Goal: Task Accomplishment & Management: Complete application form

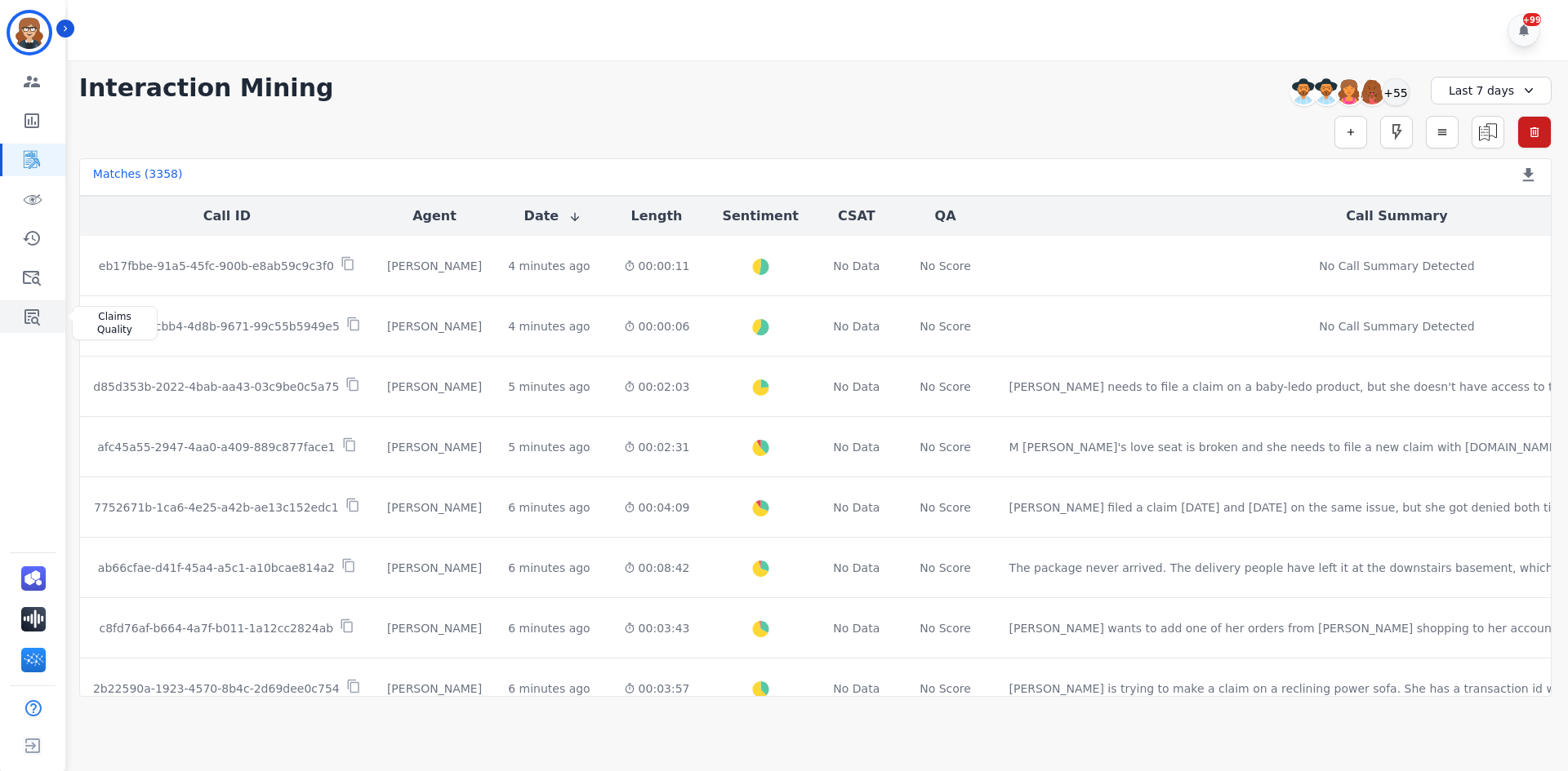
click at [39, 315] on icon "Sidebar" at bounding box center [32, 317] width 16 height 17
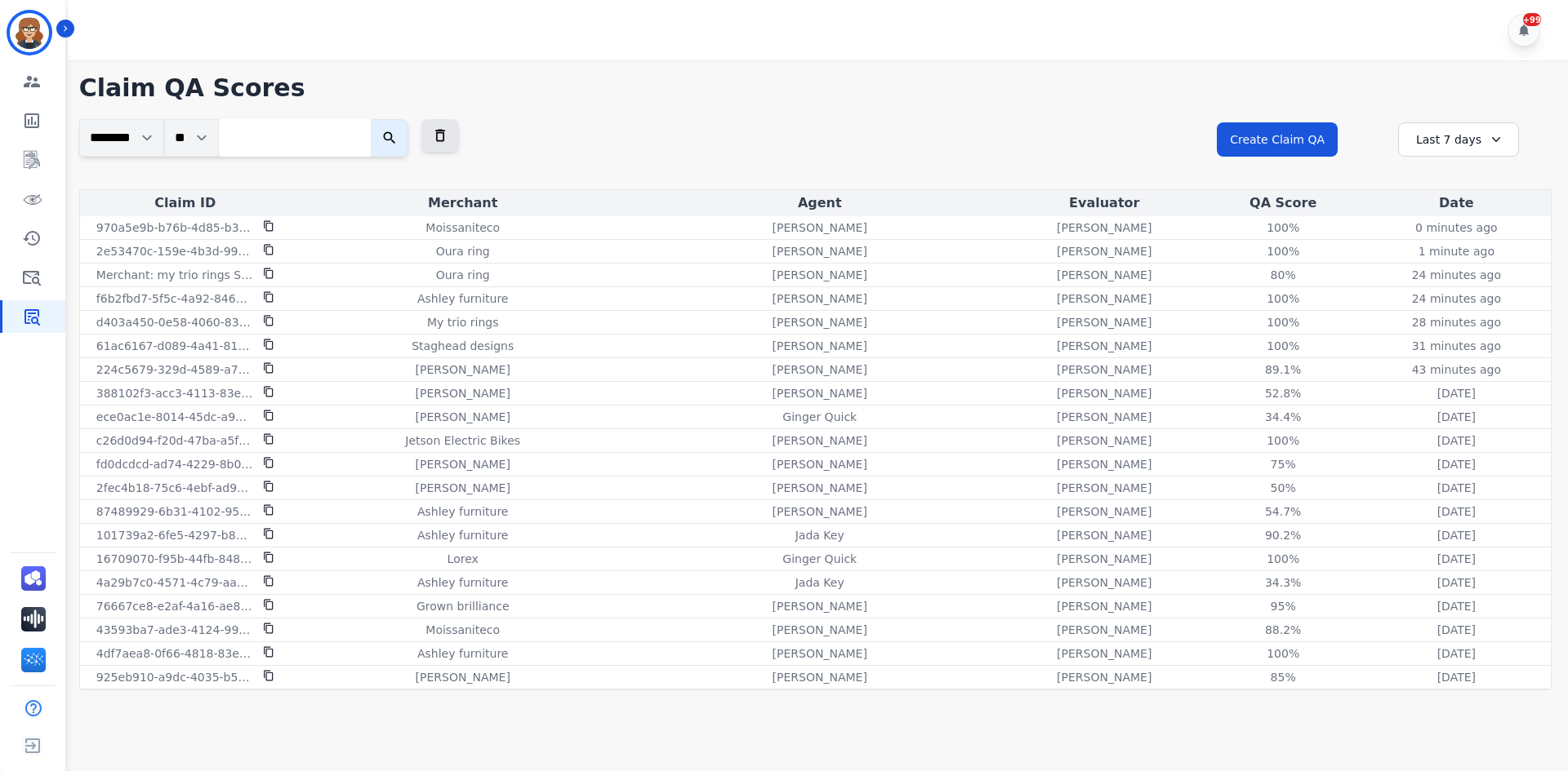
click at [270, 123] on input "search" at bounding box center [295, 137] width 152 height 37
paste input "**********"
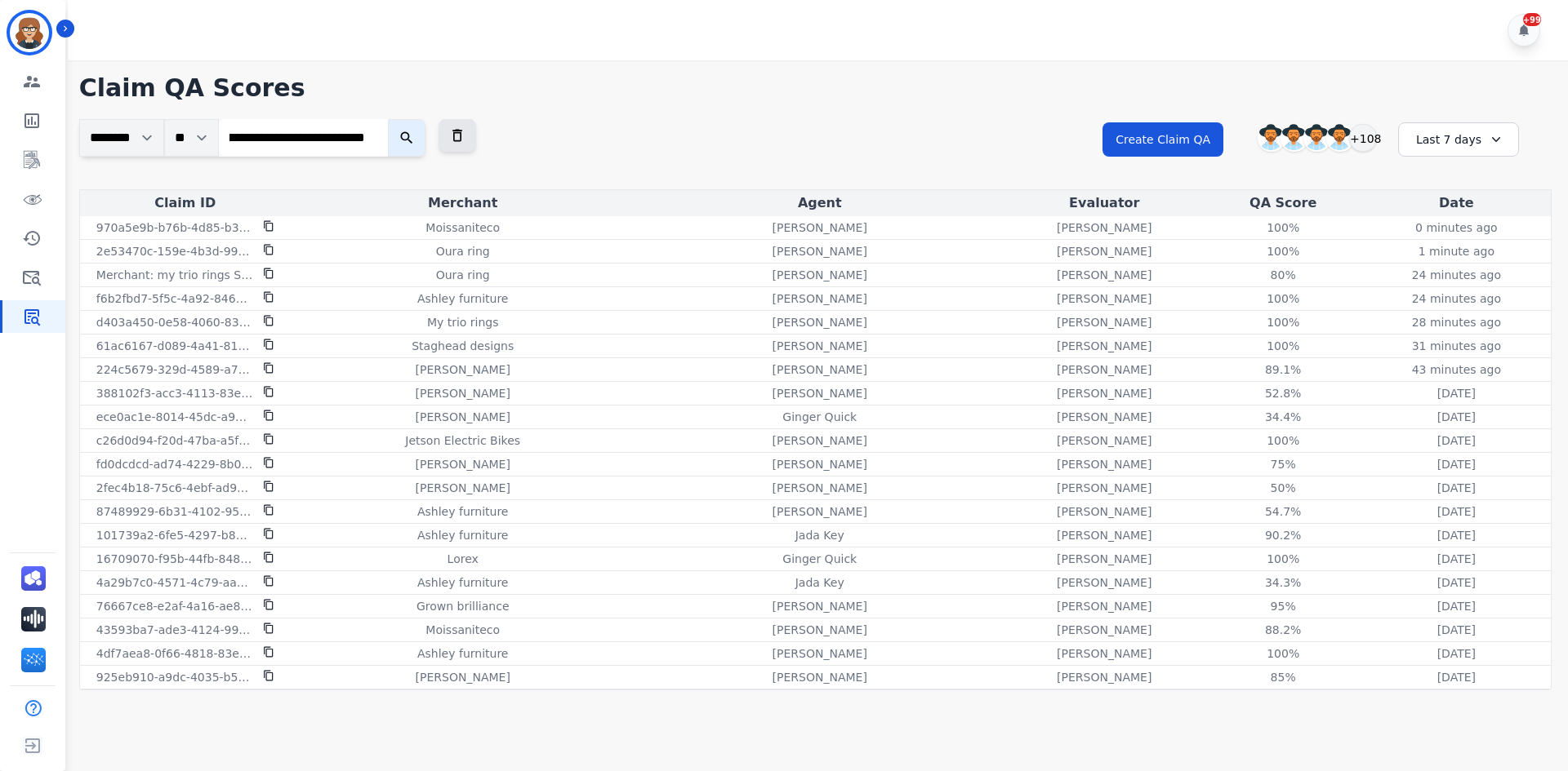
type input "**********"
click at [407, 140] on icon "submit" at bounding box center [406, 137] width 17 height 17
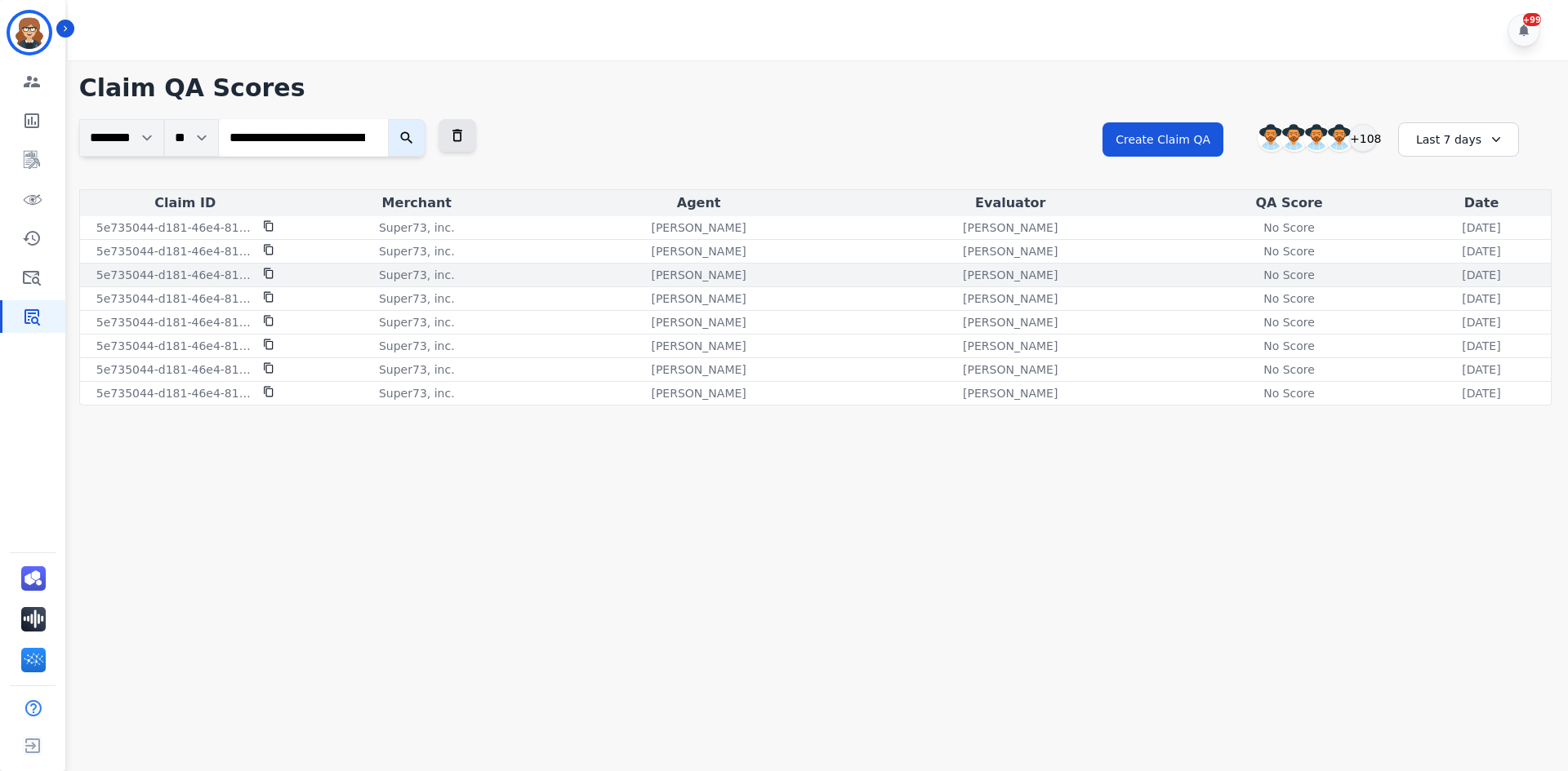
click at [204, 278] on p "5e735044-d181-46e4-8142-318a0c9b6910" at bounding box center [175, 275] width 157 height 17
click at [1252, 273] on div "No Score" at bounding box center [1289, 275] width 74 height 17
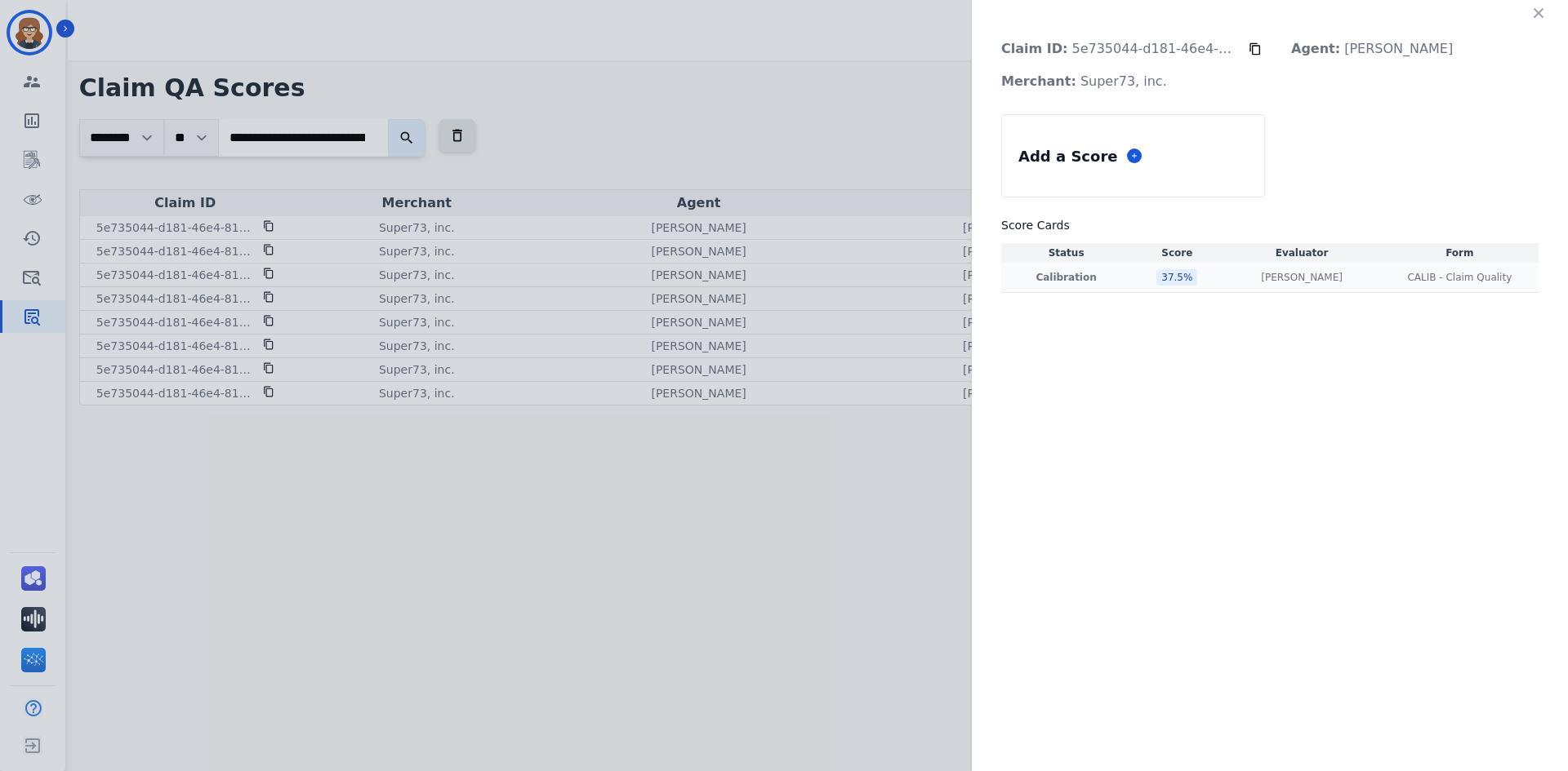
click at [1073, 282] on p "Calibration" at bounding box center [1066, 277] width 123 height 13
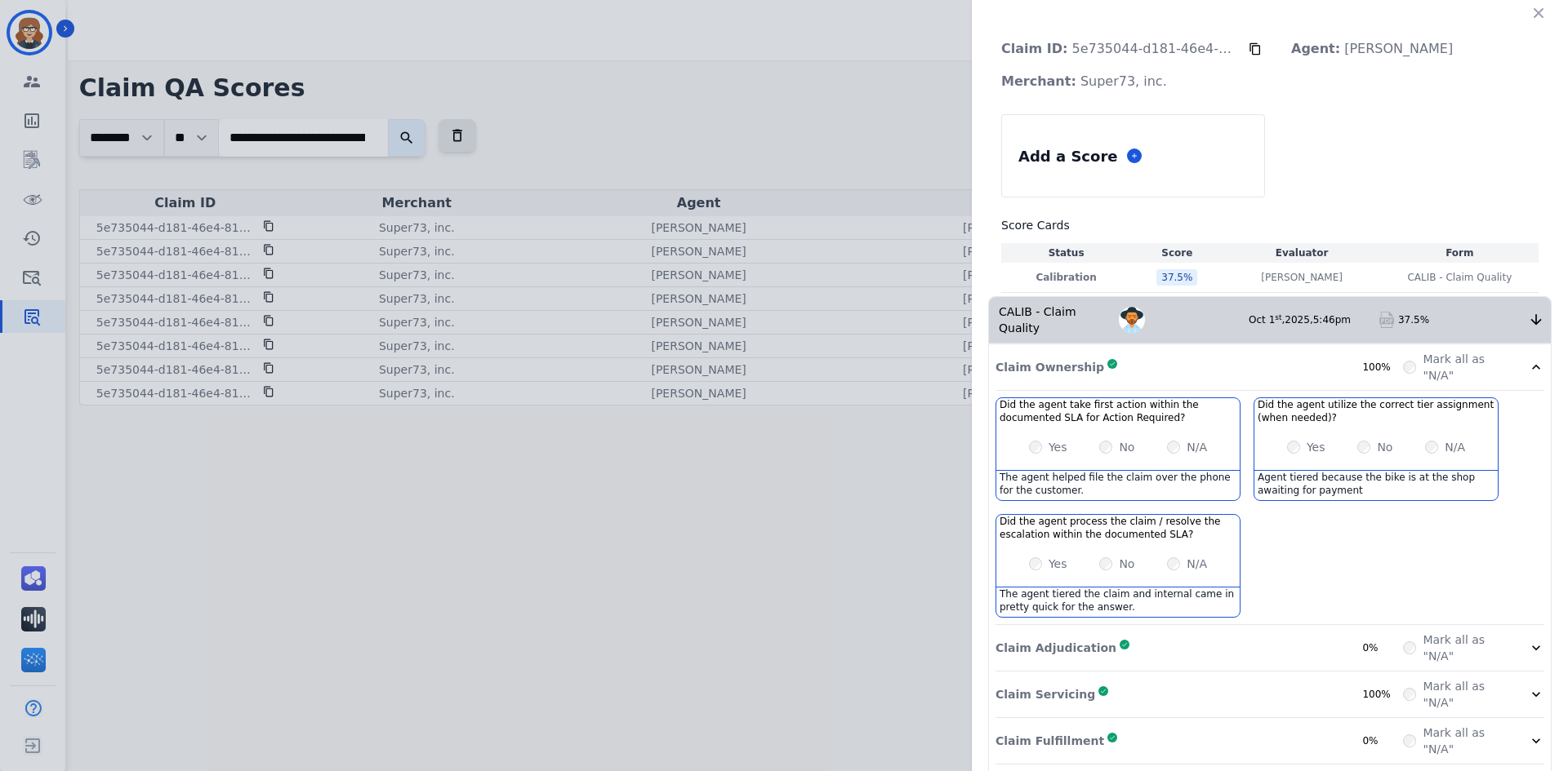
scroll to position [134, 0]
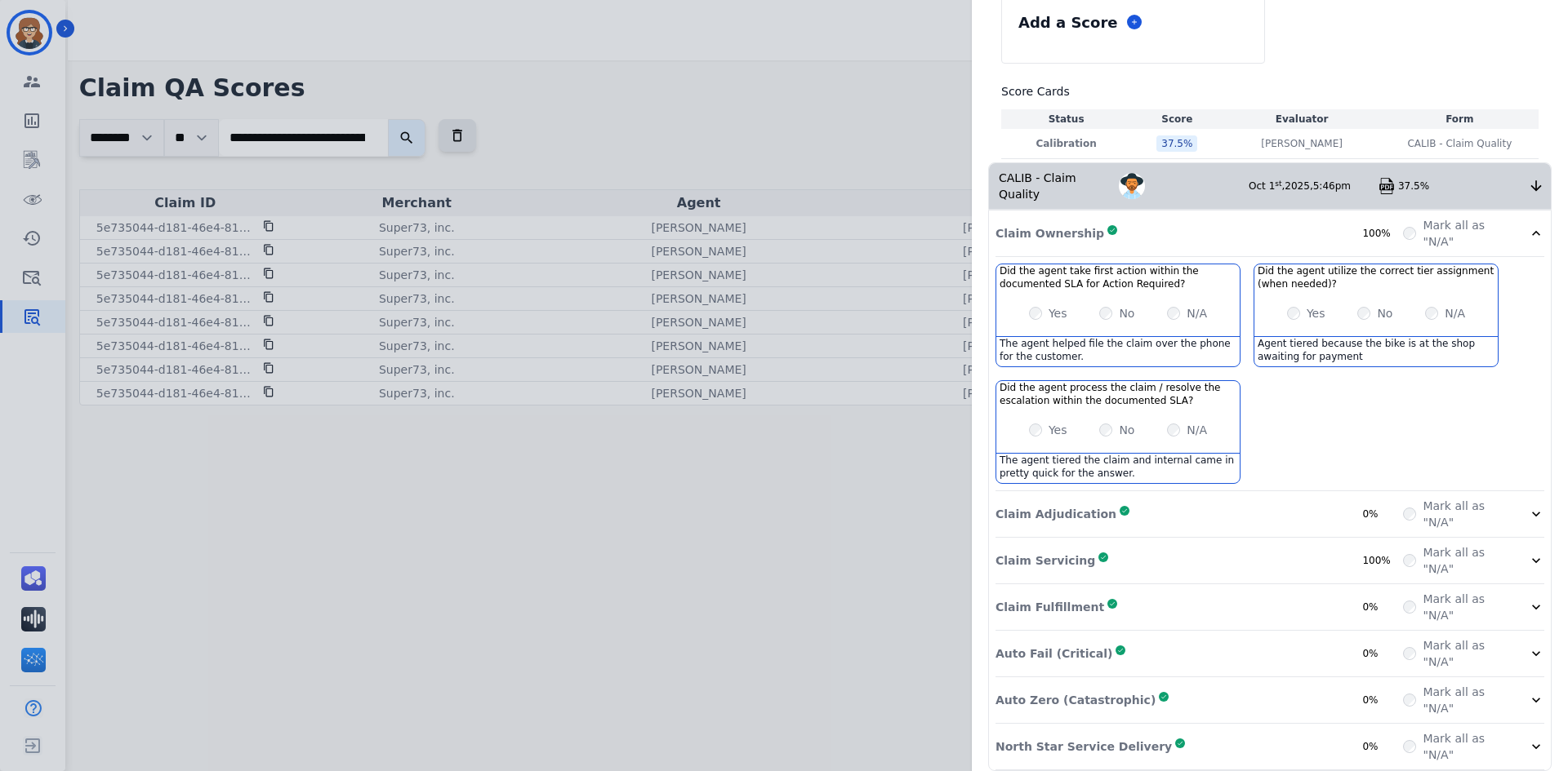
click at [895, 493] on div "Claim ID: 5e735044-d181-46e4-8142-318a0c9b6910 Agent: [PERSON_NAME] Merchant: S…" at bounding box center [784, 385] width 1568 height 771
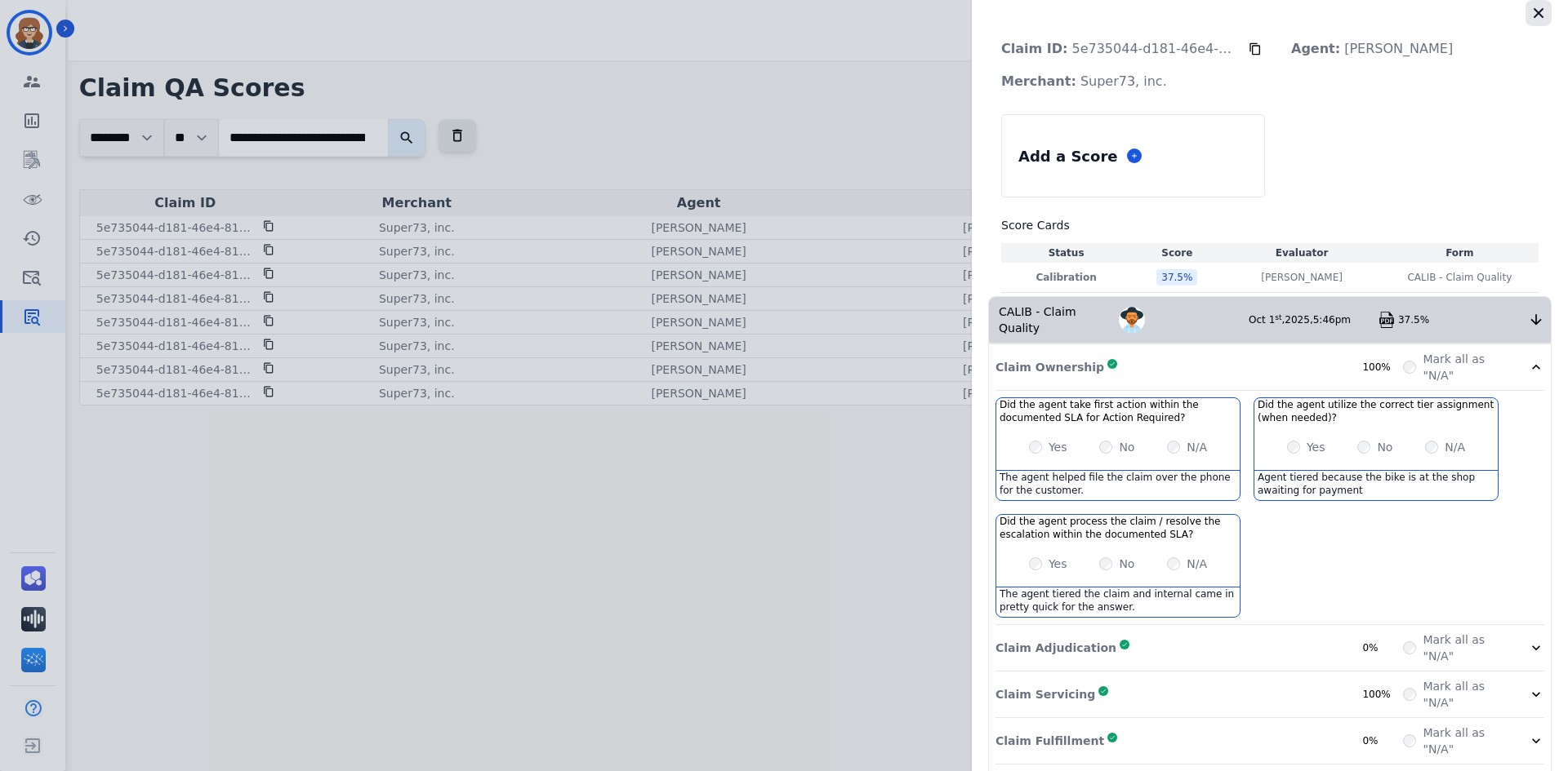
click at [1531, 9] on icon "button" at bounding box center [1538, 13] width 17 height 17
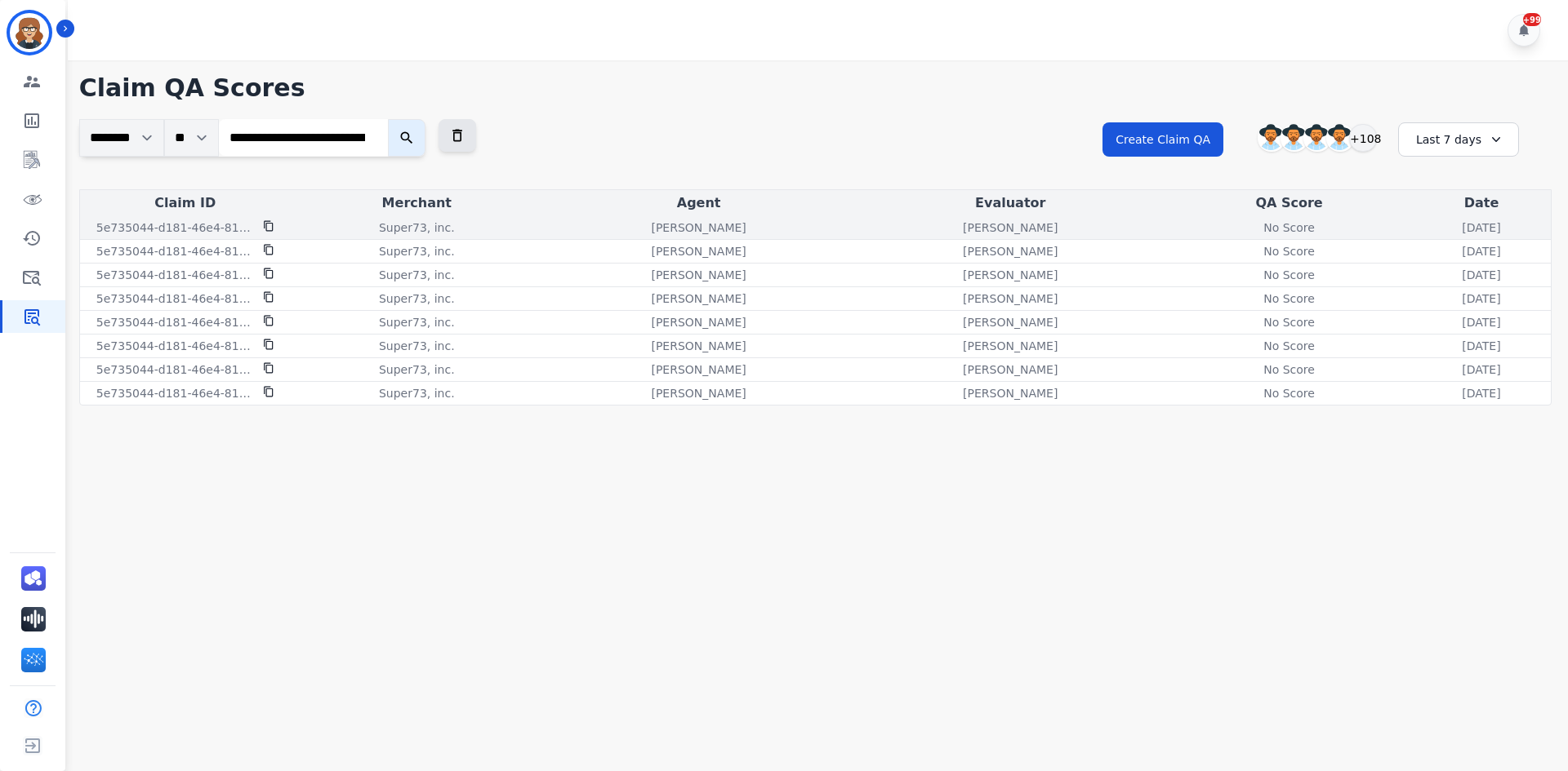
click at [651, 234] on p "[PERSON_NAME]" at bounding box center [697, 228] width 95 height 17
click at [1252, 228] on div "No Score" at bounding box center [1289, 228] width 74 height 17
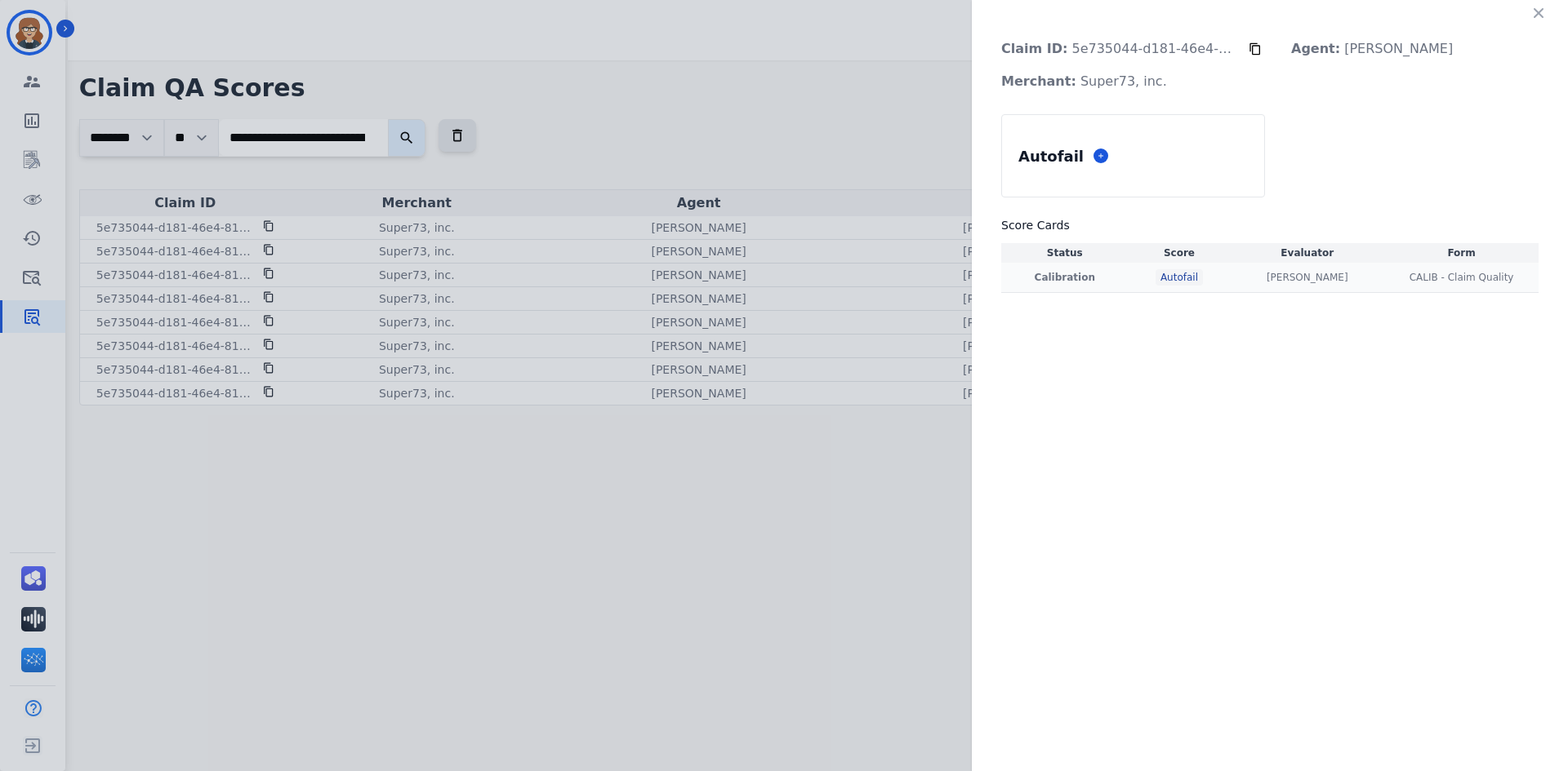
click at [1178, 282] on div "Autofail" at bounding box center [1179, 277] width 47 height 17
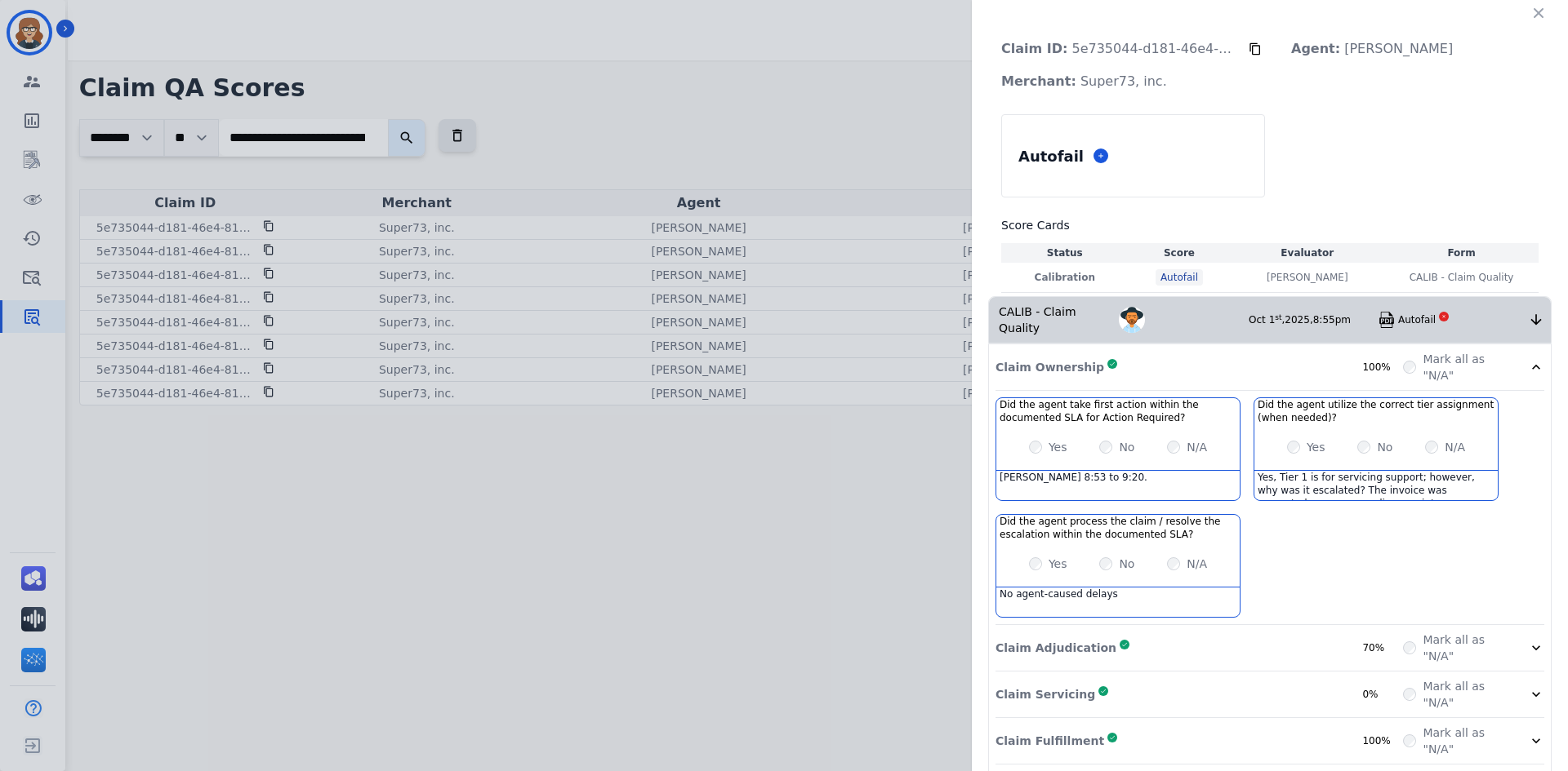
click at [738, 528] on div "Claim ID: 5e735044-d181-46e4-8142-318a0c9b6910 Agent: [PERSON_NAME]: Super73, i…" at bounding box center [784, 385] width 1568 height 771
click at [1531, 20] on icon "button" at bounding box center [1538, 13] width 17 height 17
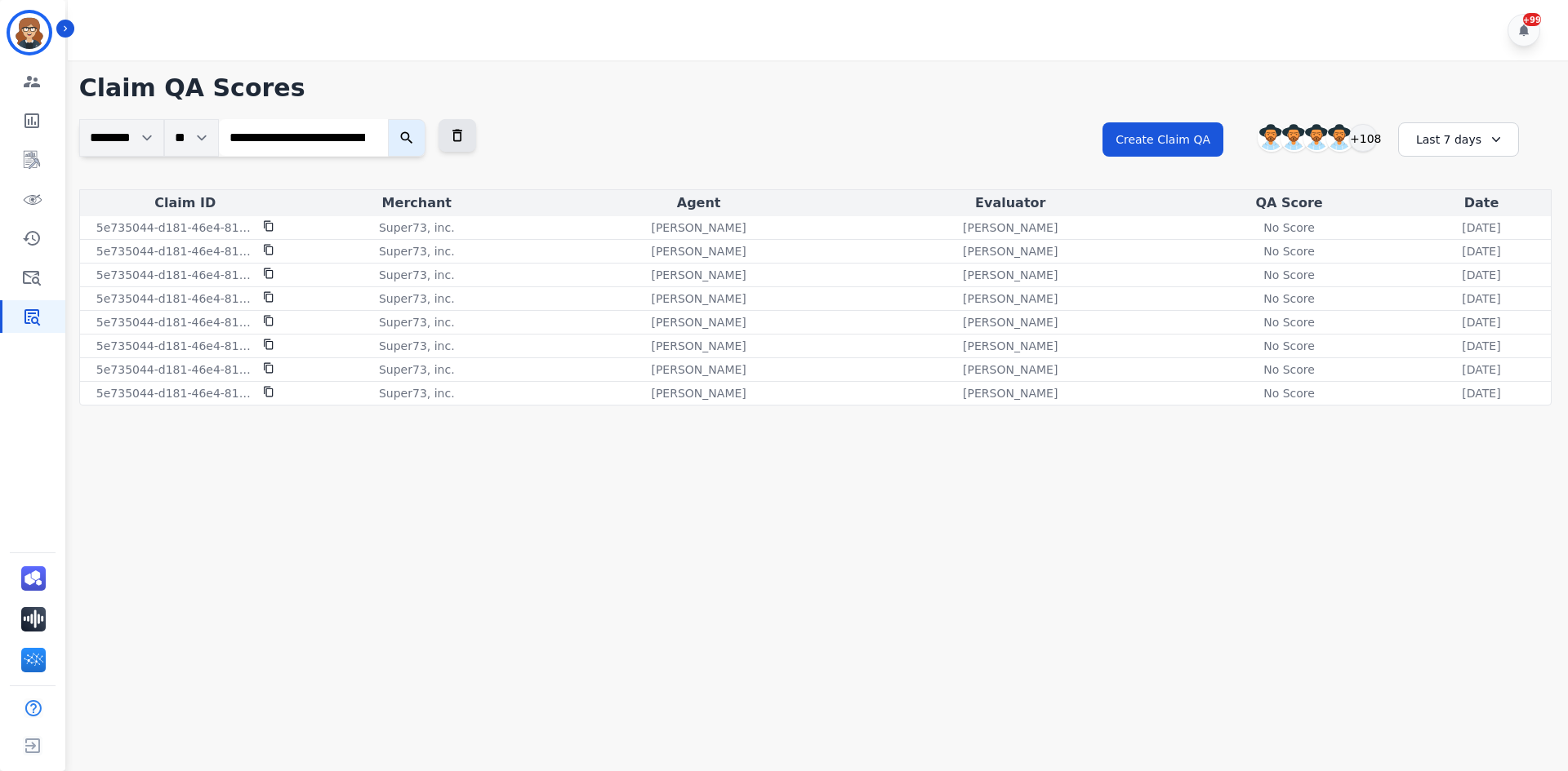
drag, startPoint x: 929, startPoint y: 460, endPoint x: 924, endPoint y: 430, distance: 30.4
click at [925, 455] on main "**********" at bounding box center [815, 445] width 1505 height 771
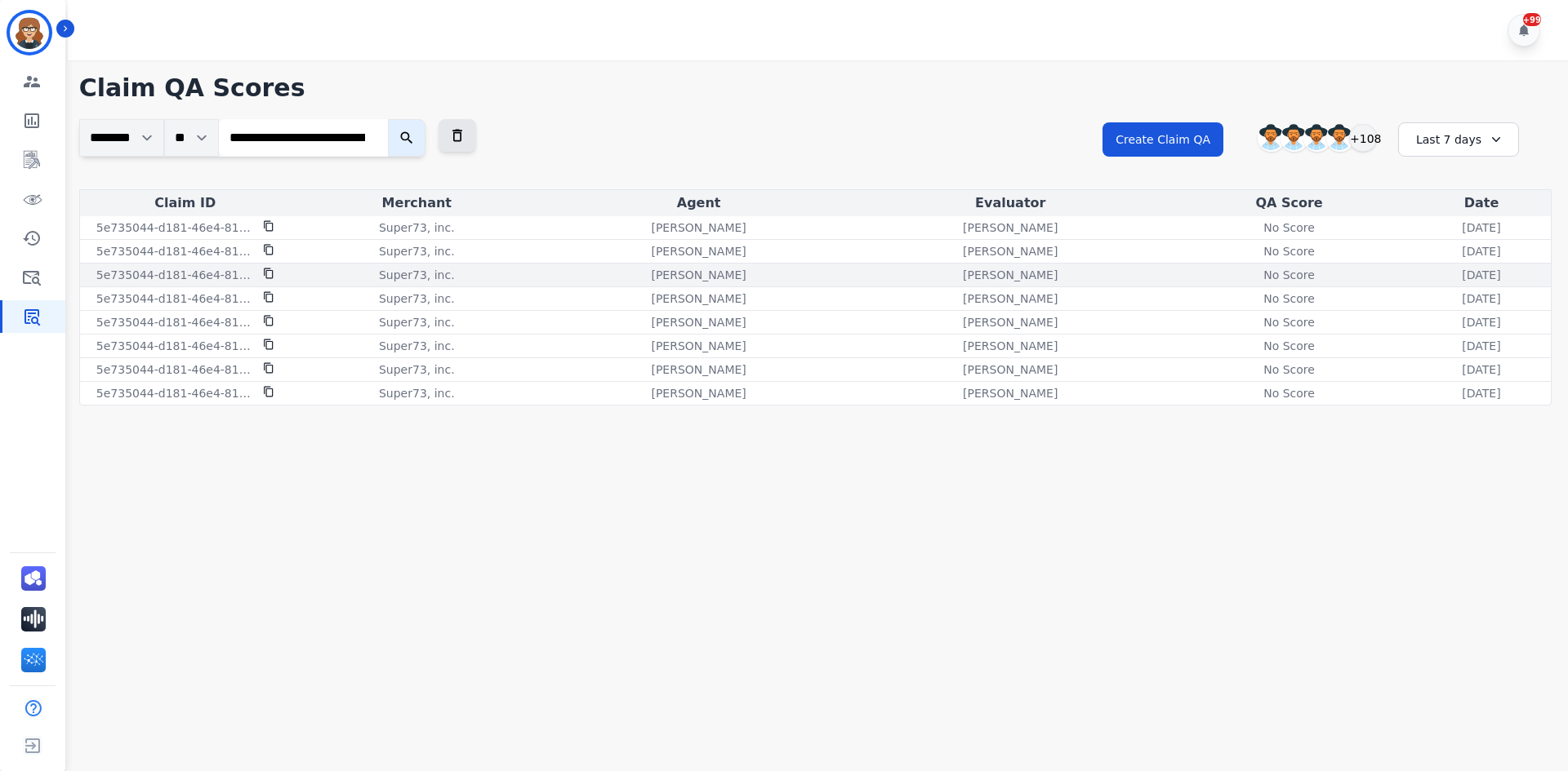
click at [1252, 279] on div "No Score" at bounding box center [1289, 275] width 74 height 17
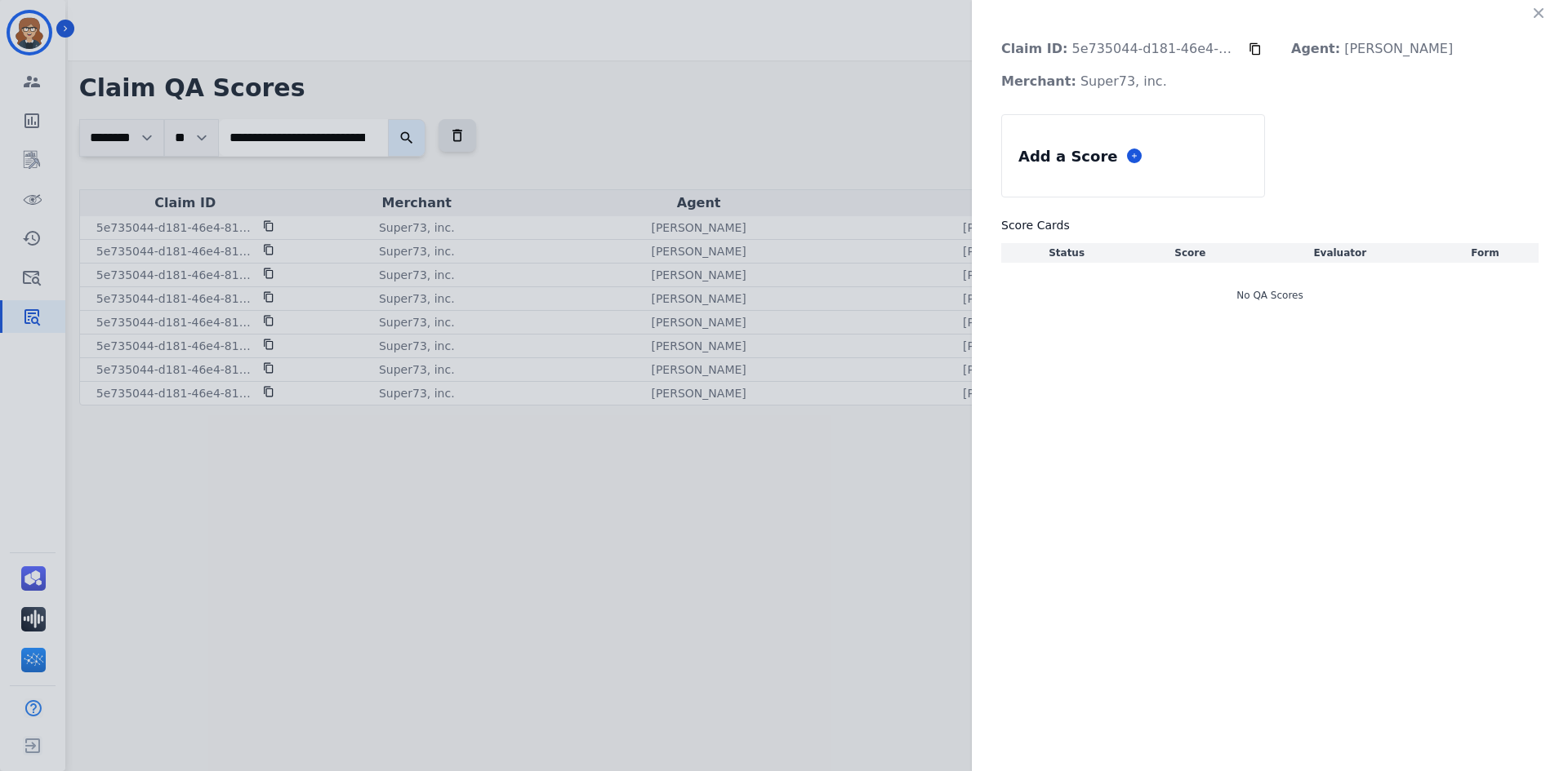
click at [740, 455] on div "Claim ID: 5e735044-d181-46e4-8142-318a0c9b6910 Agent: [PERSON_NAME] Merchant: S…" at bounding box center [784, 385] width 1568 height 771
click at [1536, 7] on icon "button" at bounding box center [1538, 13] width 17 height 17
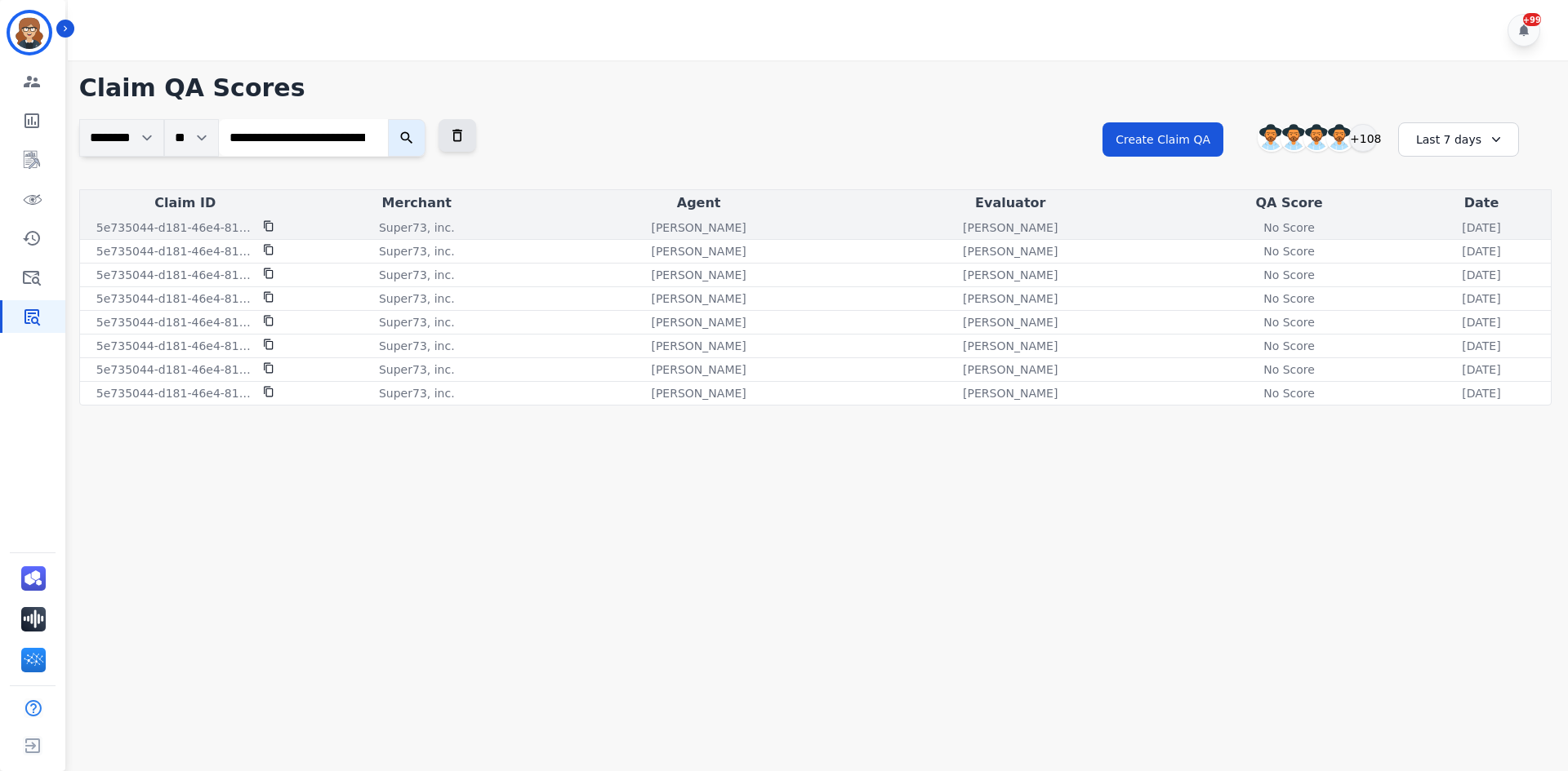
click at [1252, 228] on div "No Score" at bounding box center [1289, 228] width 74 height 17
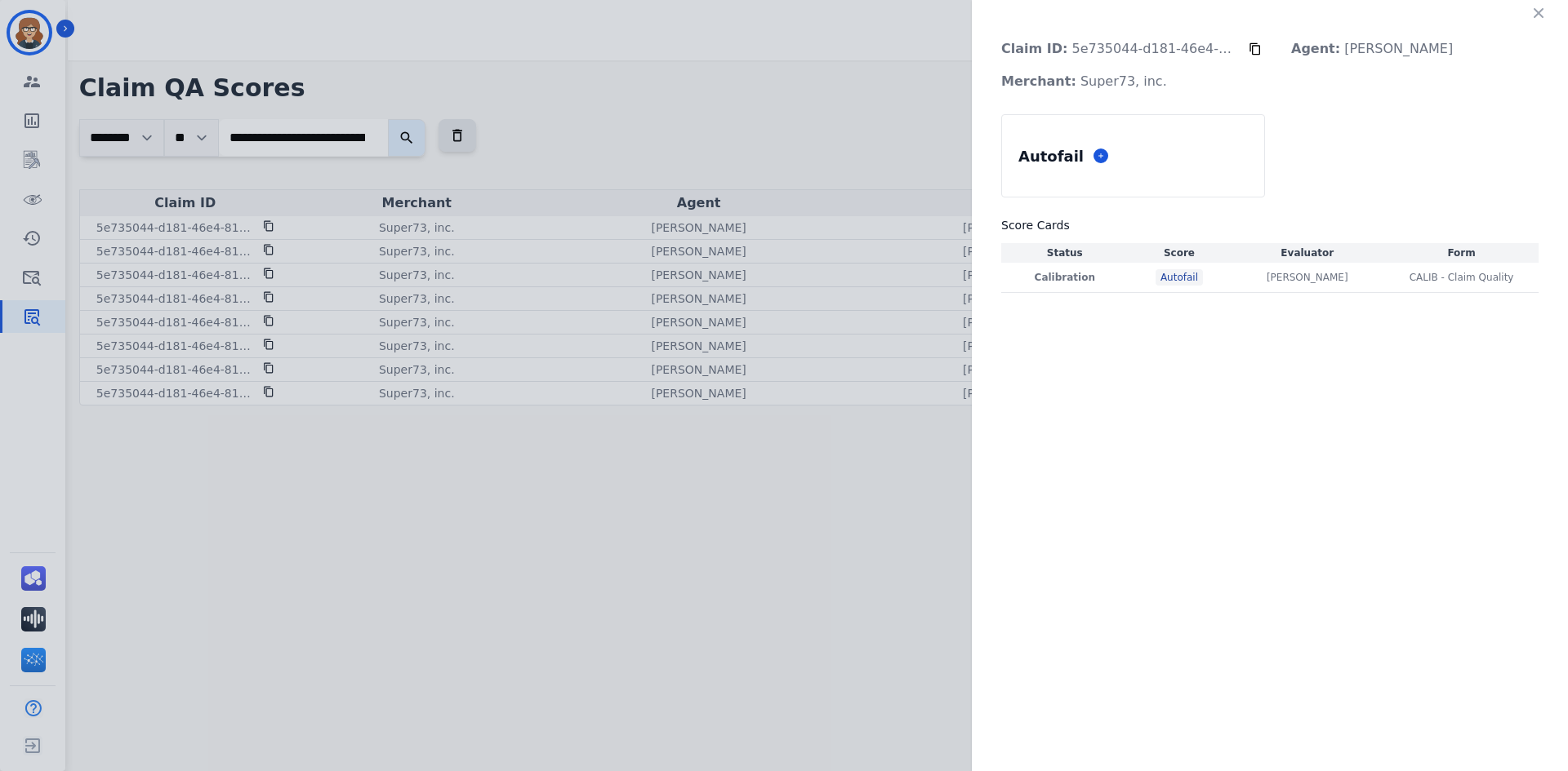
click at [865, 409] on div "Claim ID: 5e735044-d181-46e4-8142-318a0c9b6910 Agent: [PERSON_NAME]: Super73, i…" at bounding box center [784, 385] width 1568 height 771
click at [1546, 17] on button "button" at bounding box center [1538, 13] width 26 height 26
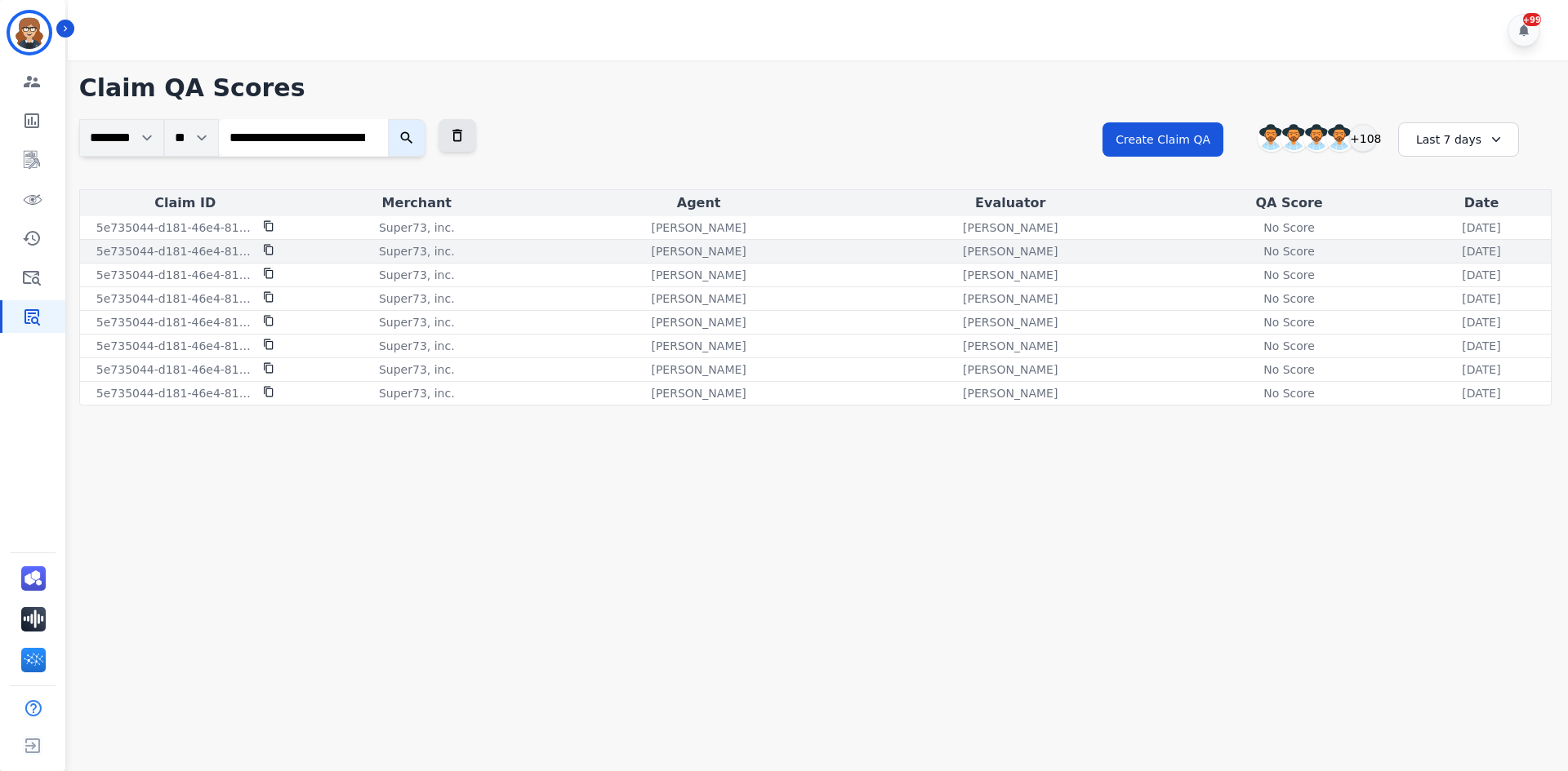
click at [1252, 250] on div "No Score" at bounding box center [1289, 251] width 74 height 17
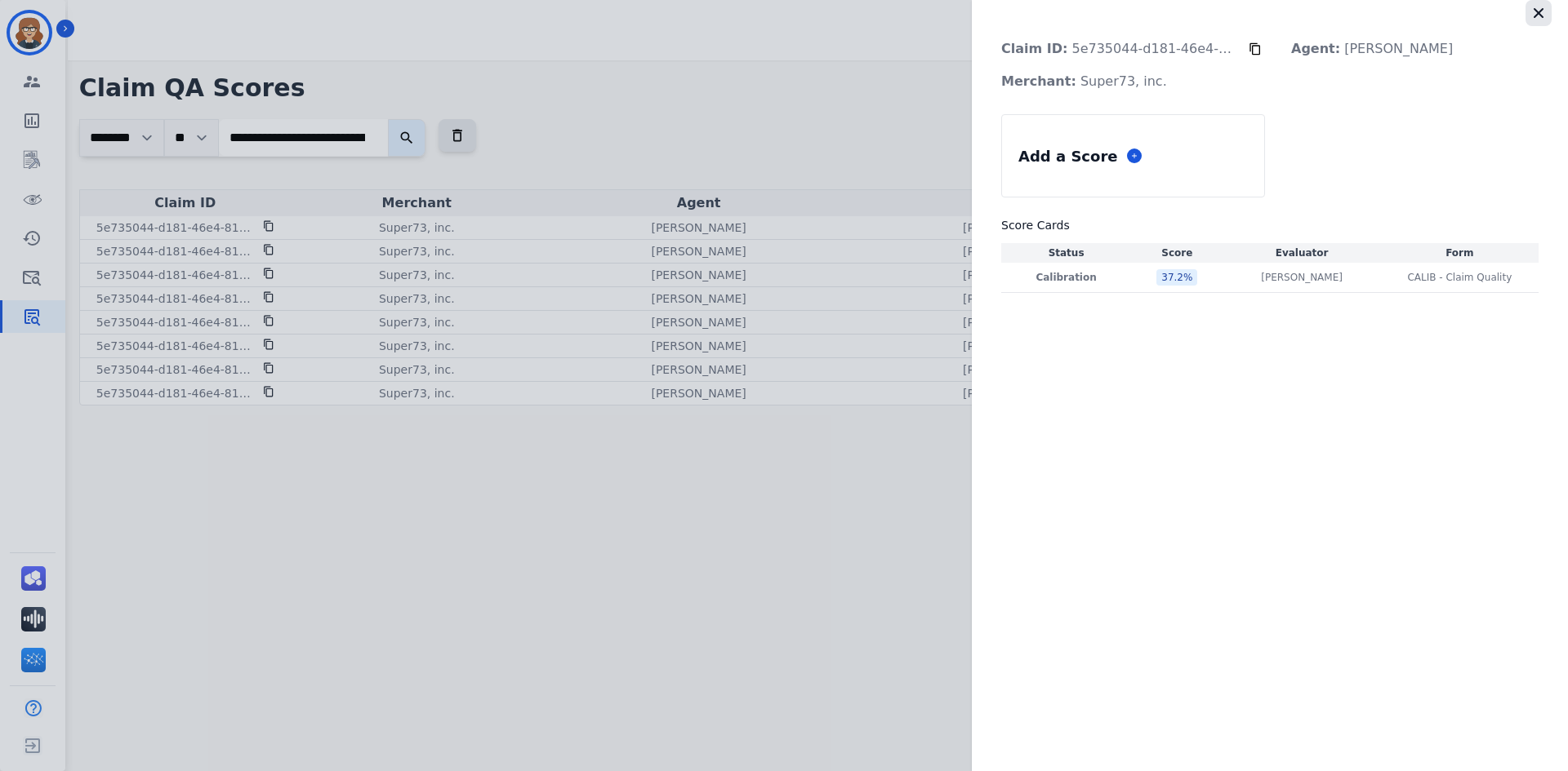
click at [1534, 17] on icon "button" at bounding box center [1538, 12] width 10 height 10
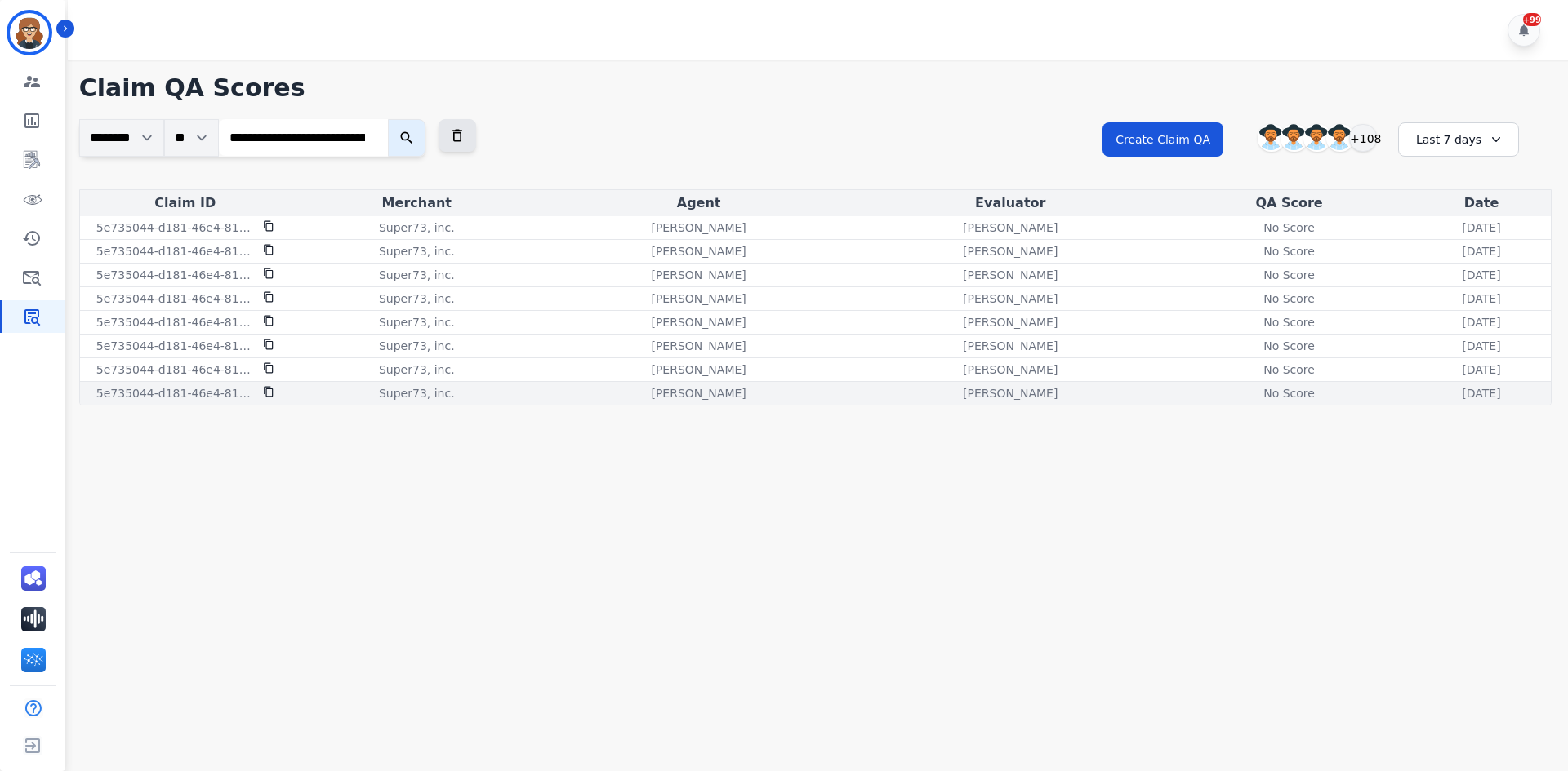
click at [1252, 395] on div "No Score" at bounding box center [1289, 393] width 74 height 17
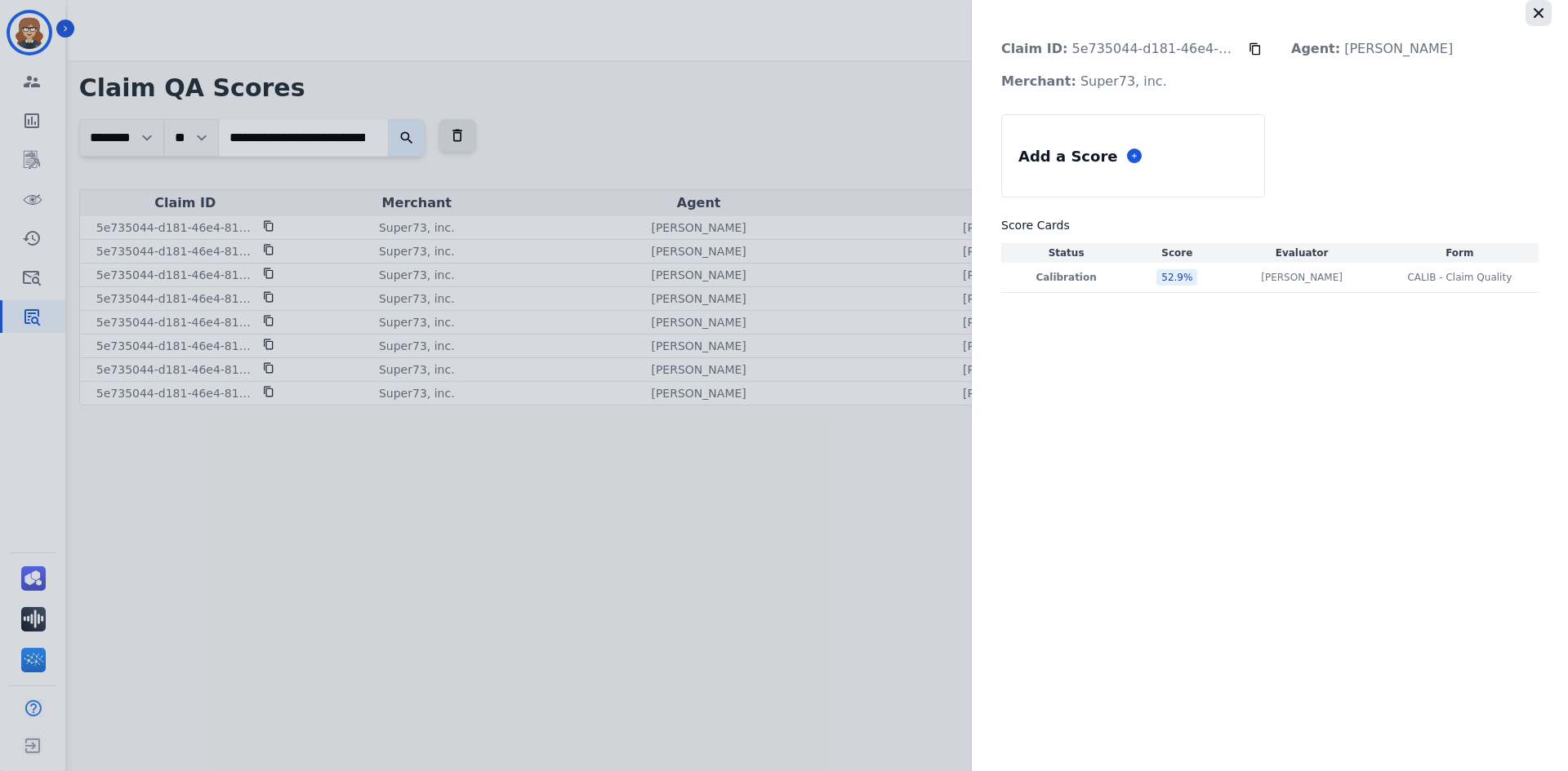
click at [1531, 16] on icon "button" at bounding box center [1538, 13] width 17 height 17
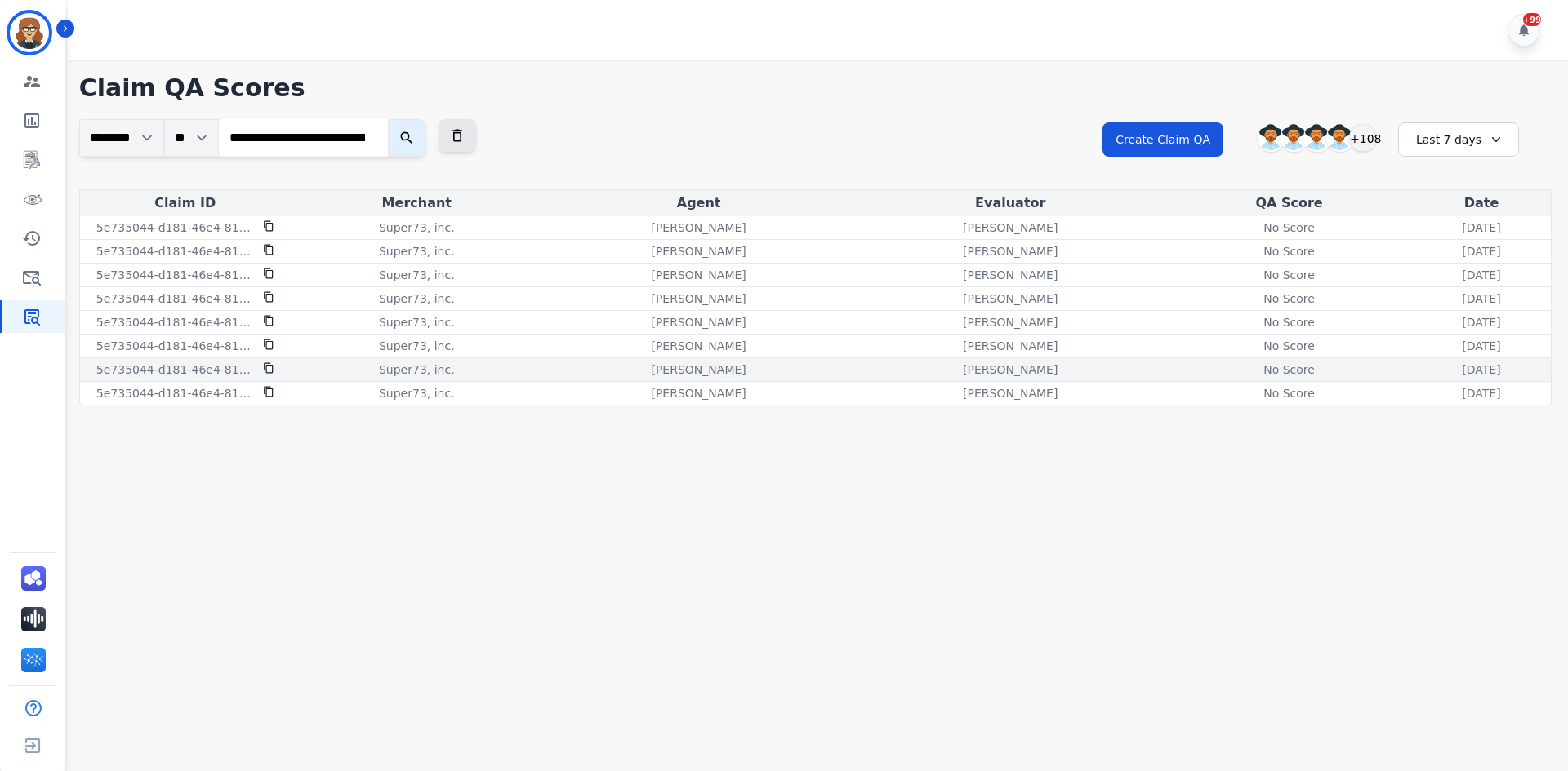
click at [1252, 369] on div "No Score" at bounding box center [1289, 369] width 74 height 17
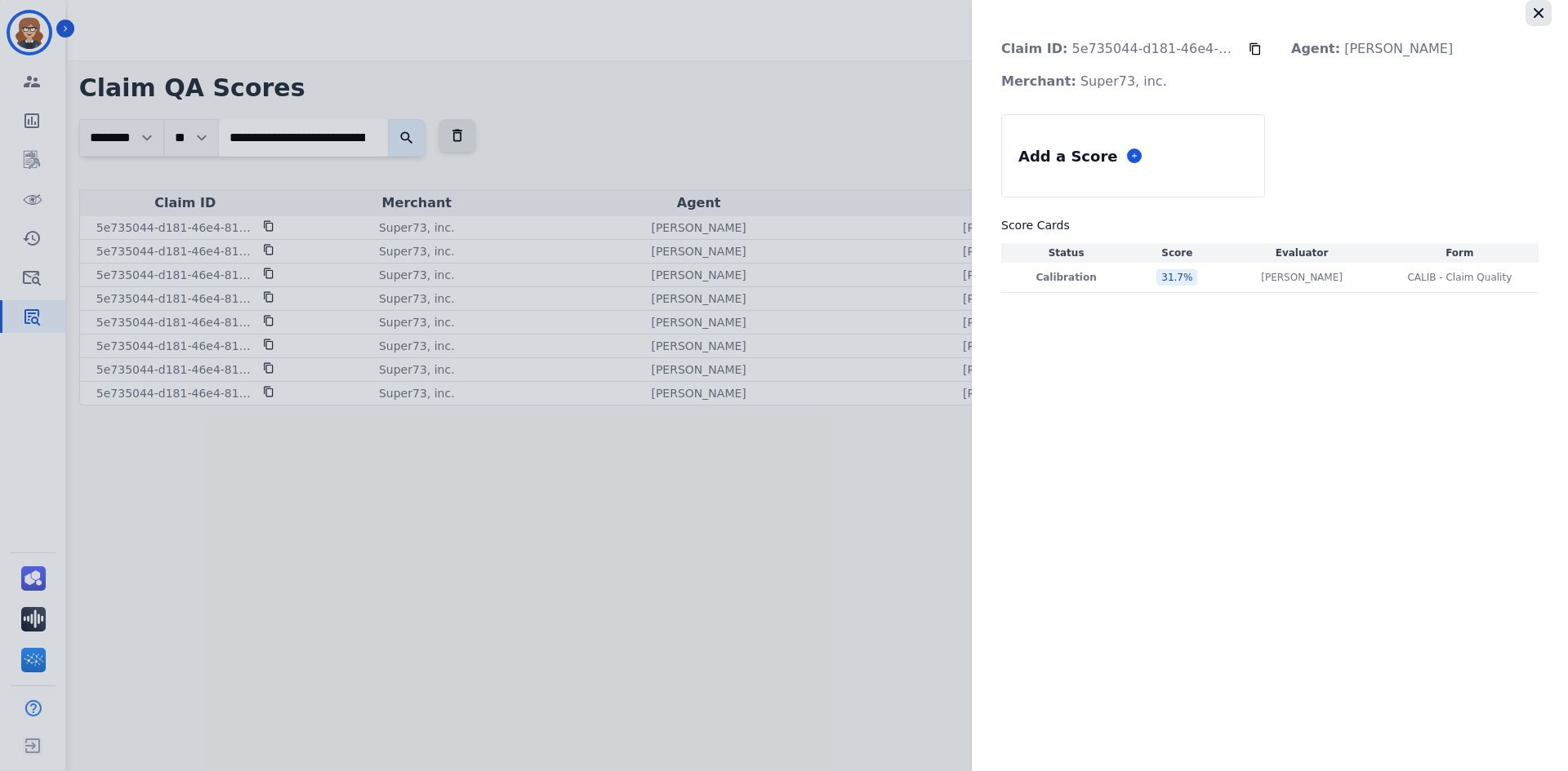
click at [1538, 20] on icon "button" at bounding box center [1538, 13] width 17 height 17
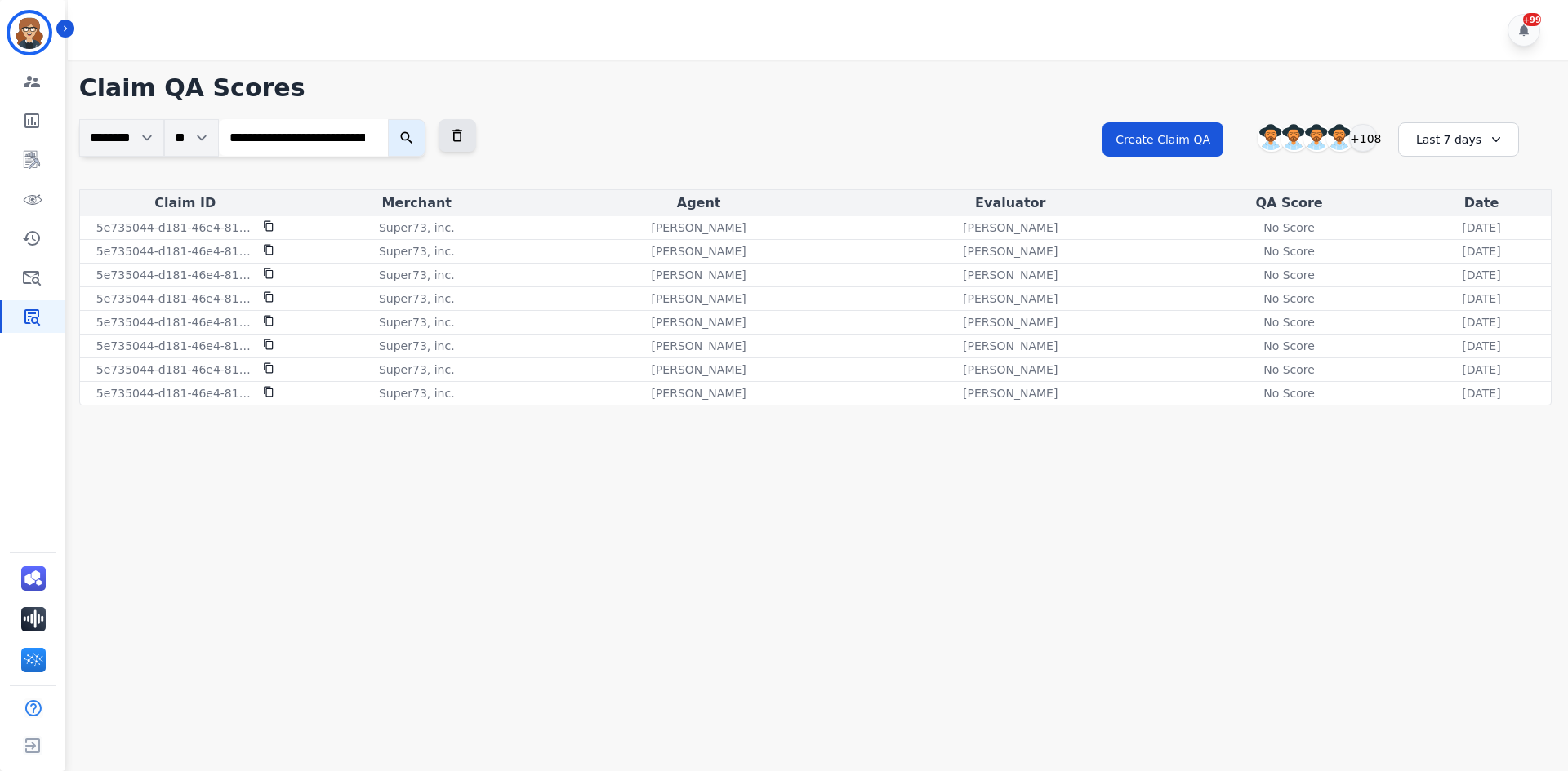
click at [695, 462] on main "**********" at bounding box center [815, 445] width 1505 height 771
click at [784, 605] on main "**********" at bounding box center [815, 445] width 1505 height 771
click at [462, 136] on icon at bounding box center [457, 136] width 10 height 12
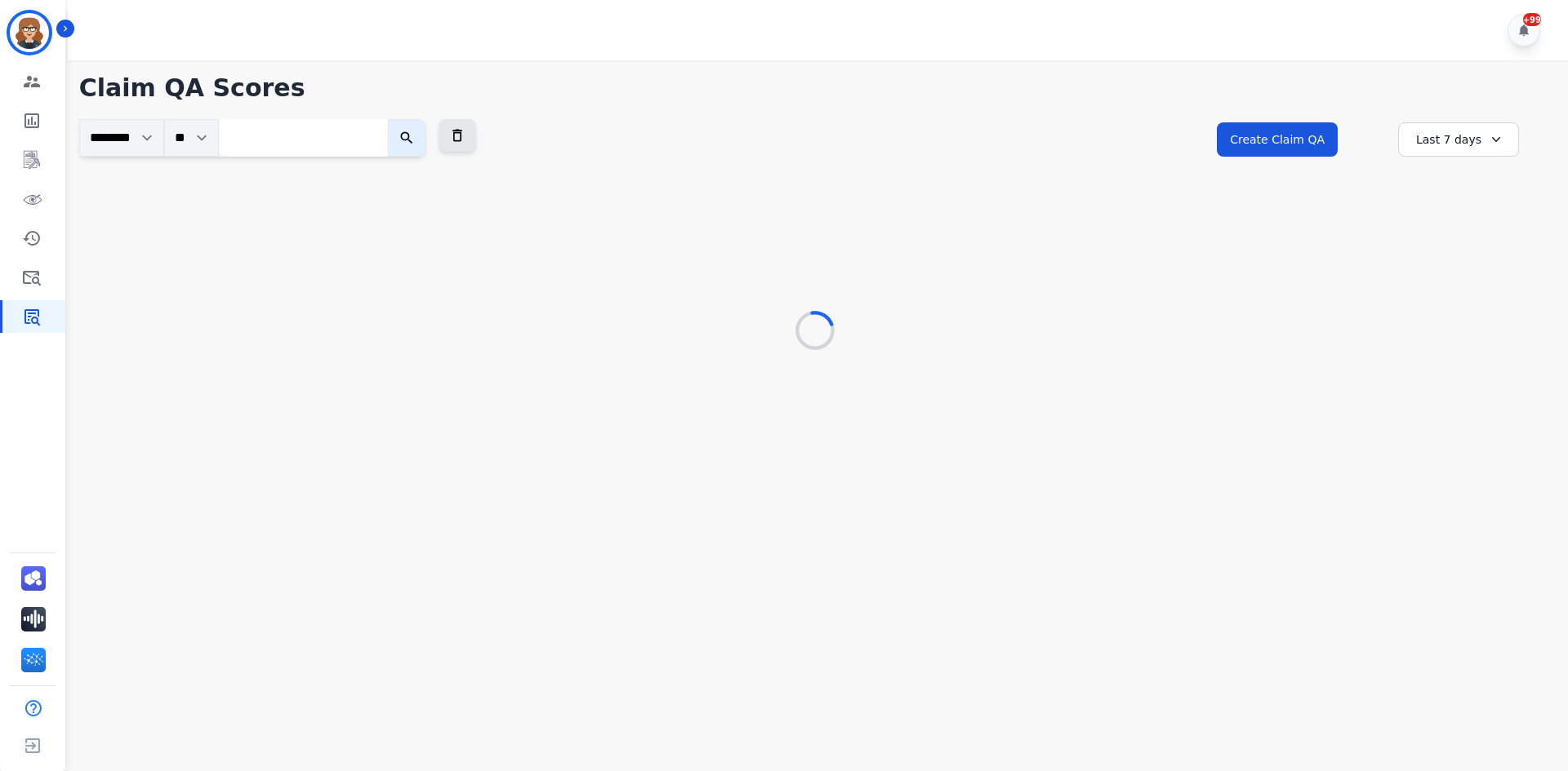
click at [312, 132] on input "search" at bounding box center [304, 137] width 169 height 37
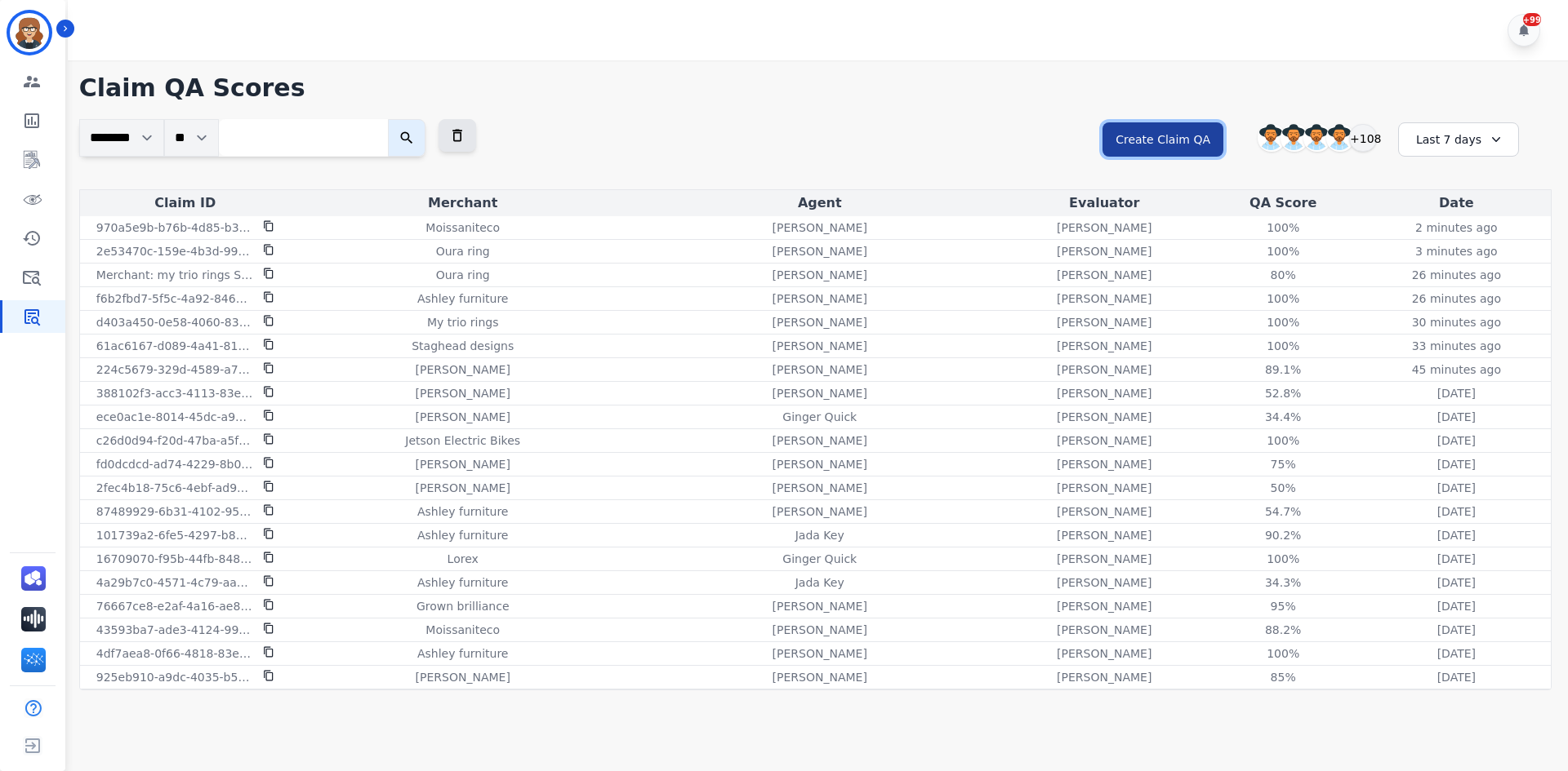
click at [1194, 147] on button "Create Claim QA" at bounding box center [1163, 139] width 121 height 34
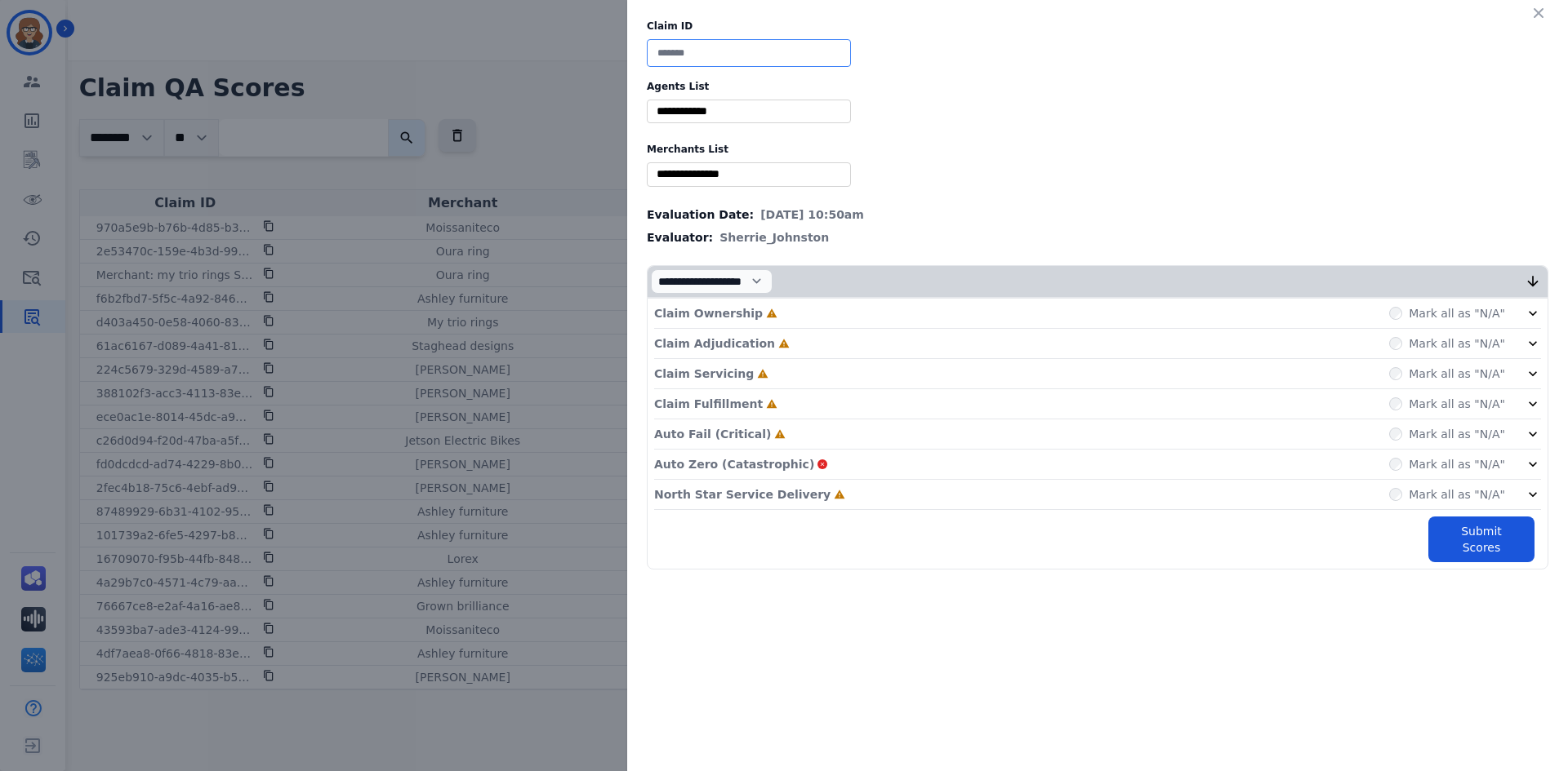
click at [751, 47] on input at bounding box center [749, 53] width 204 height 28
paste input "*"
type input "*"
type input "********"
click at [702, 56] on input at bounding box center [749, 53] width 204 height 28
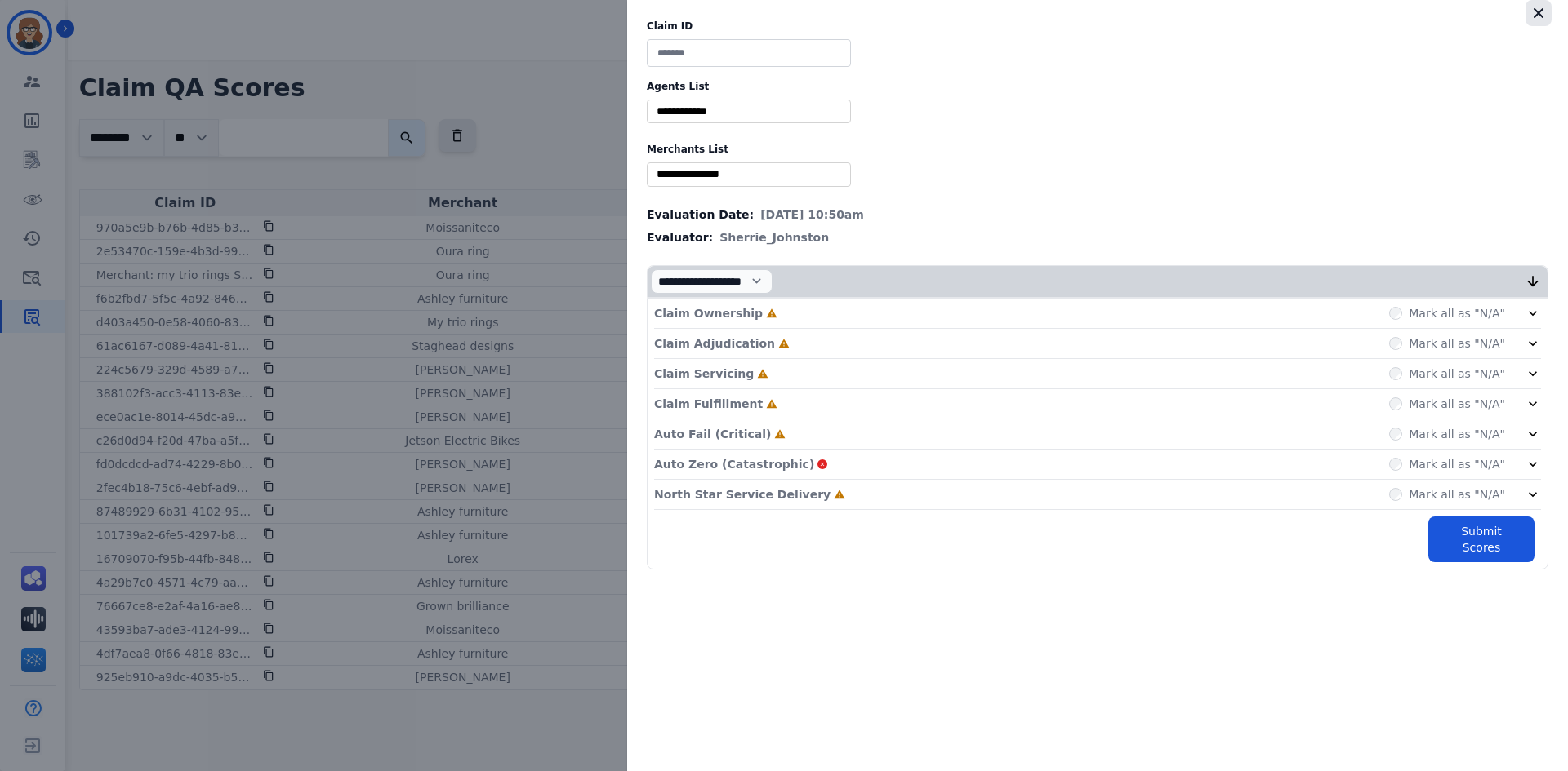
click at [1531, 16] on icon "button" at bounding box center [1538, 13] width 17 height 17
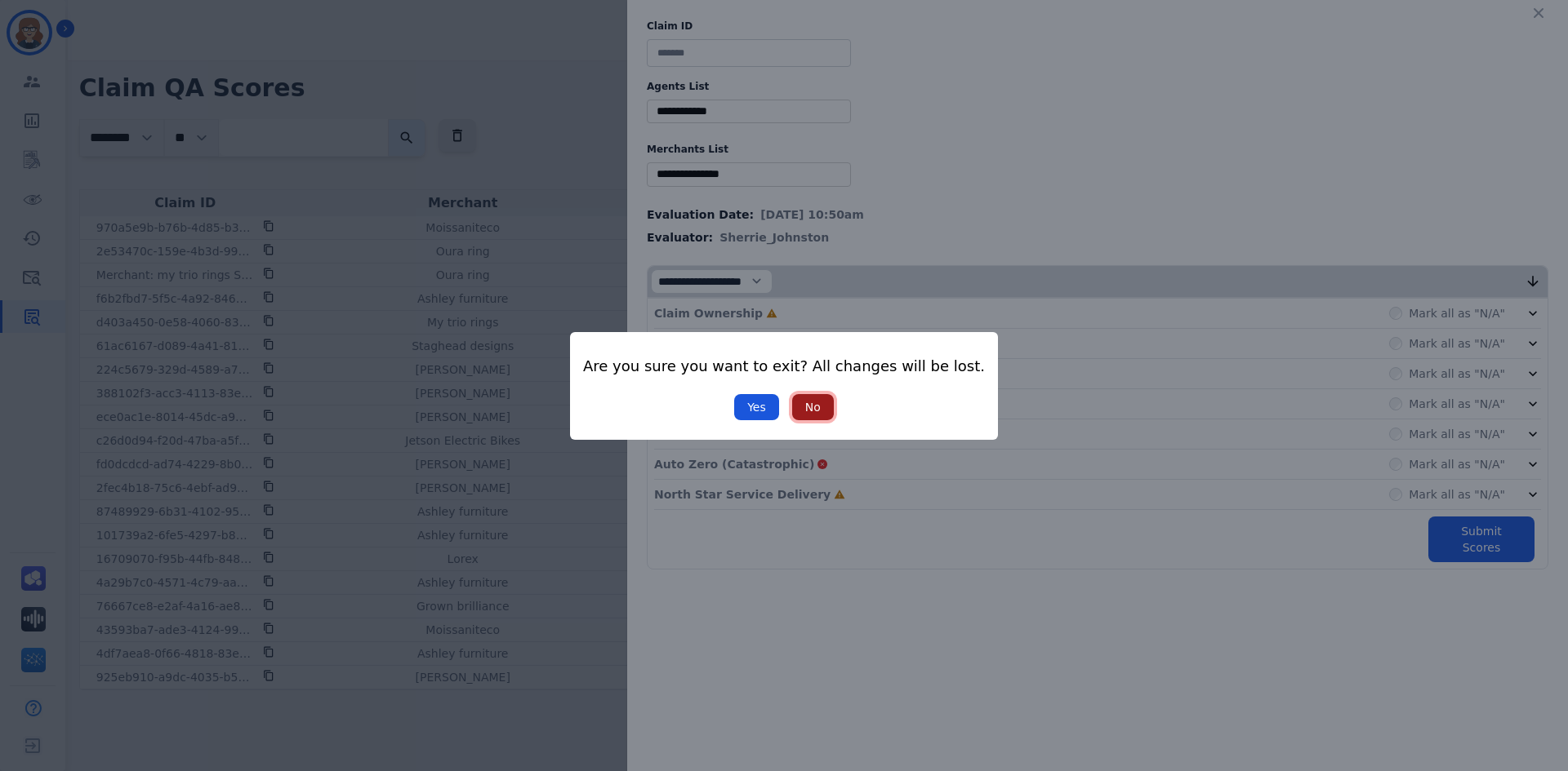
click at [807, 405] on button "No" at bounding box center [813, 408] width 42 height 26
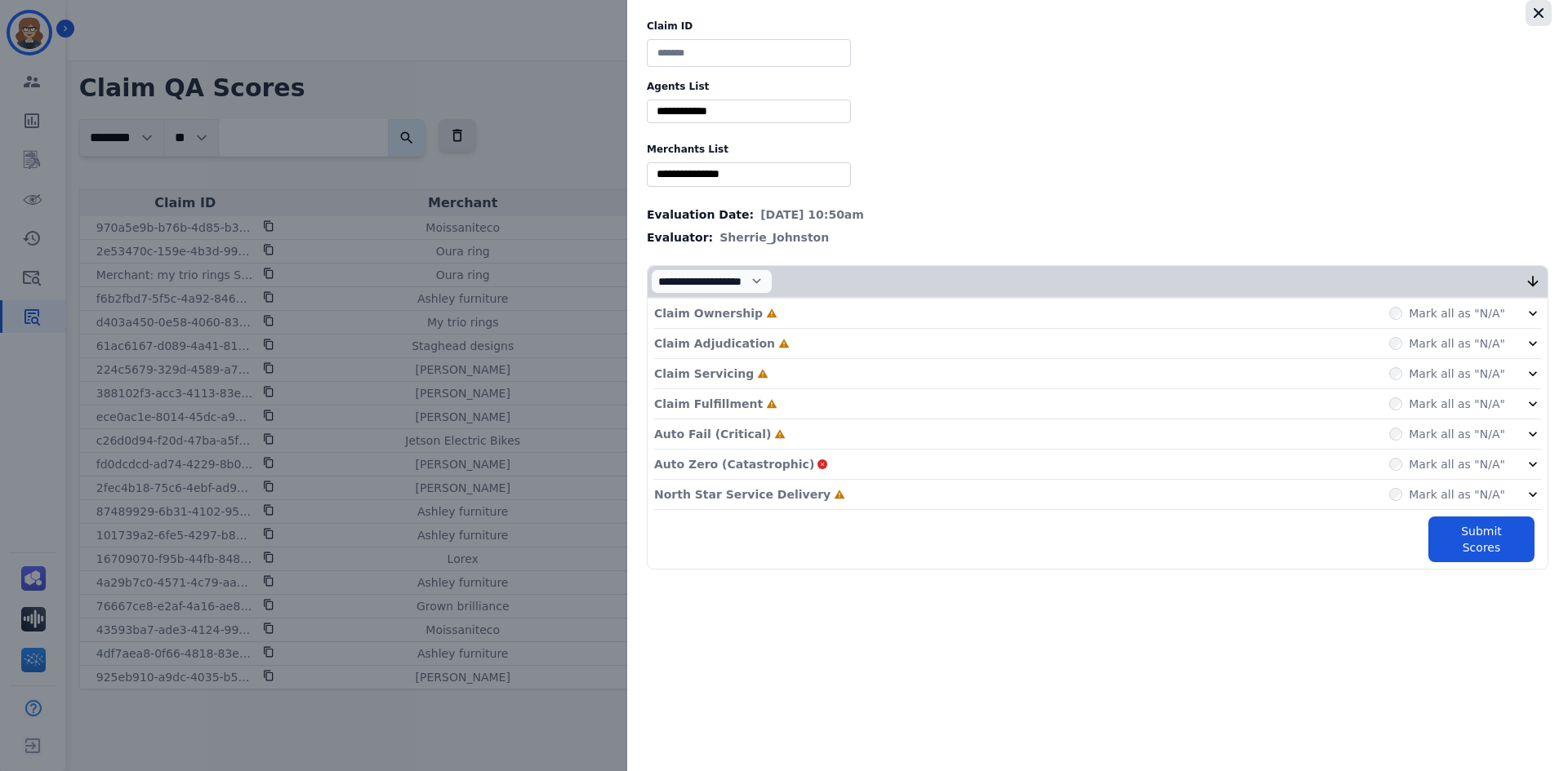
click at [1543, 13] on icon "button" at bounding box center [1538, 13] width 17 height 17
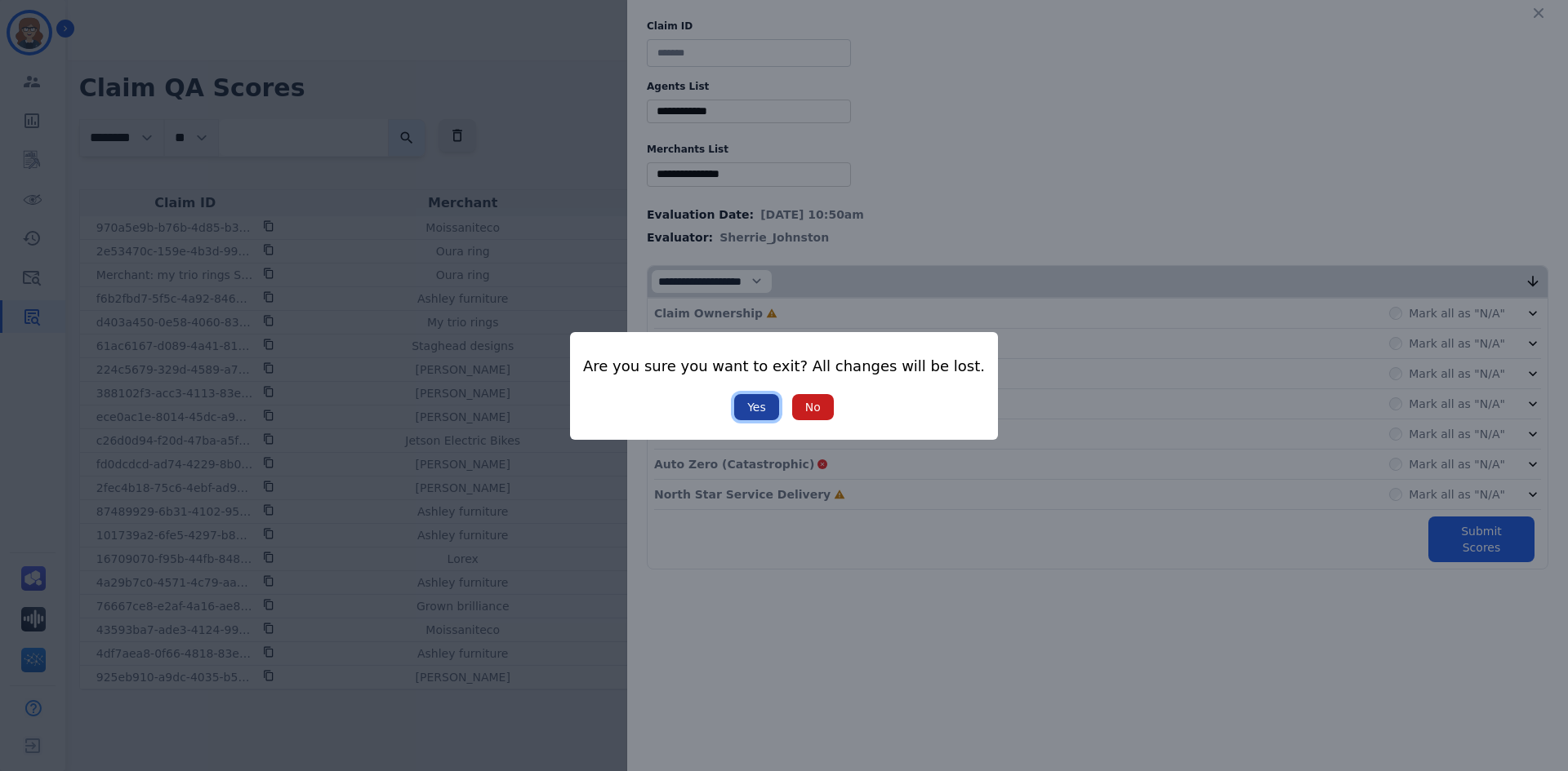
click at [744, 403] on button "Yes" at bounding box center [757, 408] width 45 height 26
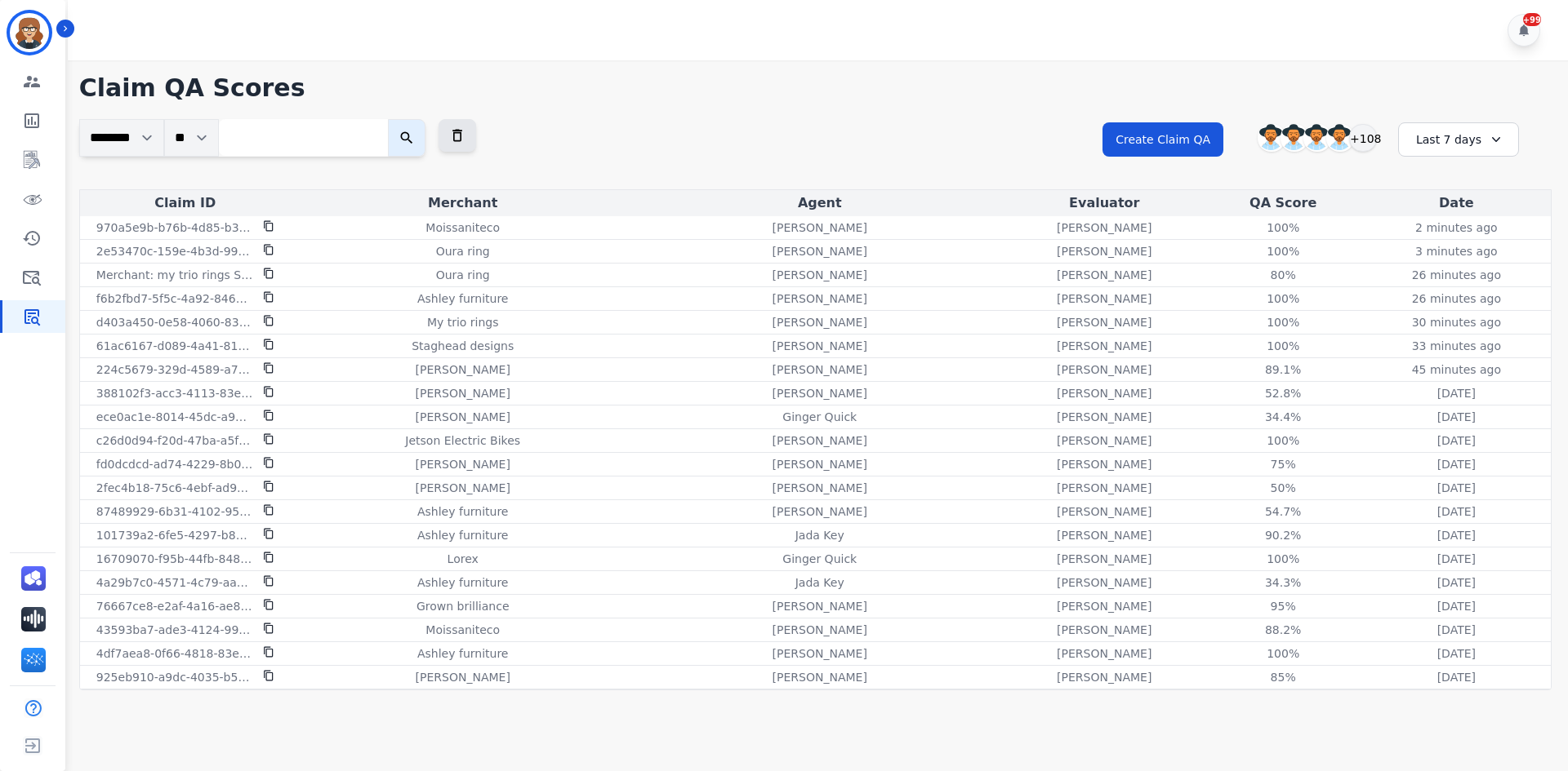
click at [321, 145] on input "search" at bounding box center [304, 137] width 169 height 37
paste input "**********"
click at [415, 141] on icon "submit" at bounding box center [406, 137] width 17 height 17
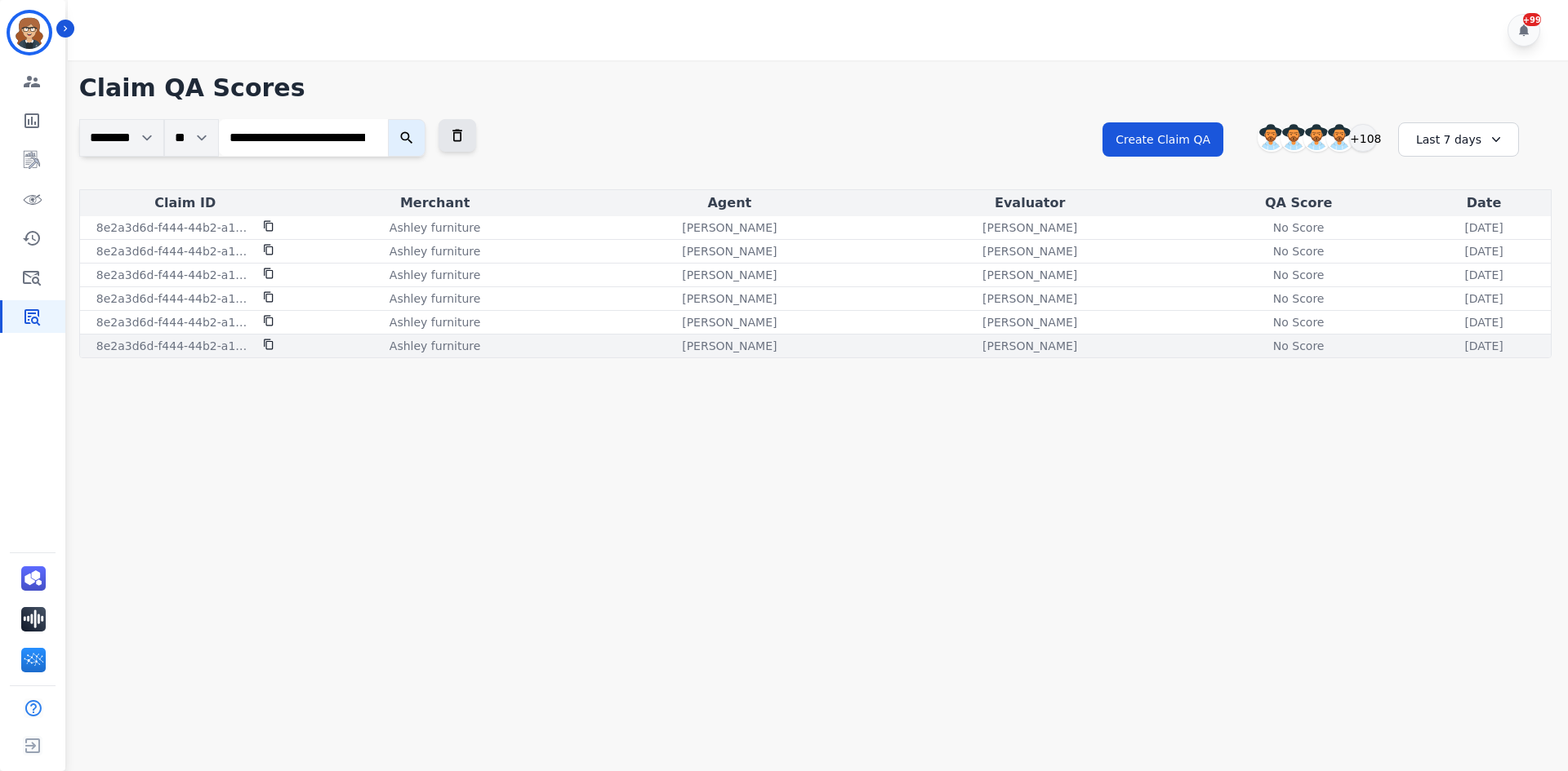
click at [1262, 349] on div "No Score" at bounding box center [1298, 346] width 74 height 17
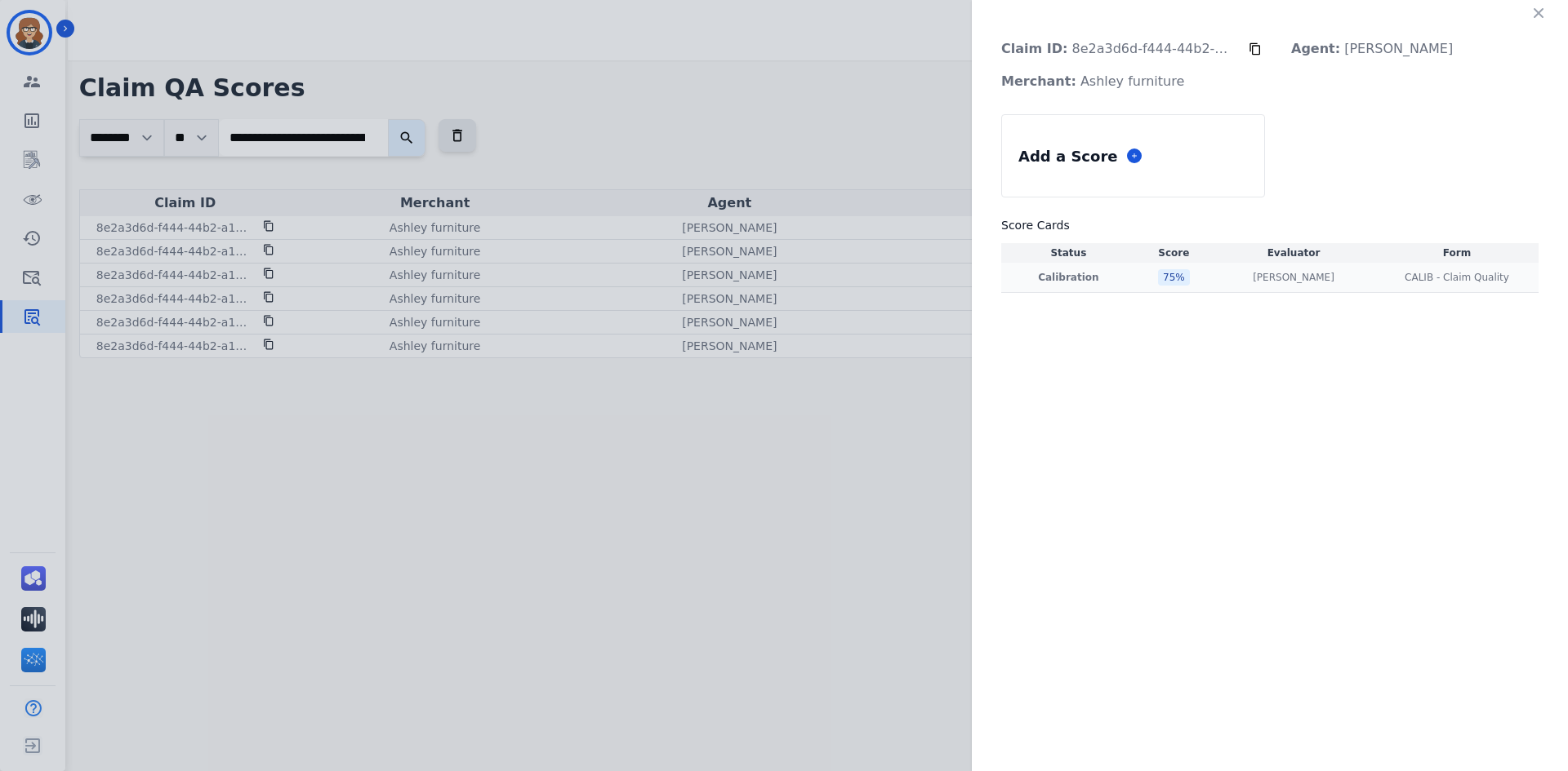
click at [1173, 279] on div "75 %" at bounding box center [1173, 277] width 32 height 17
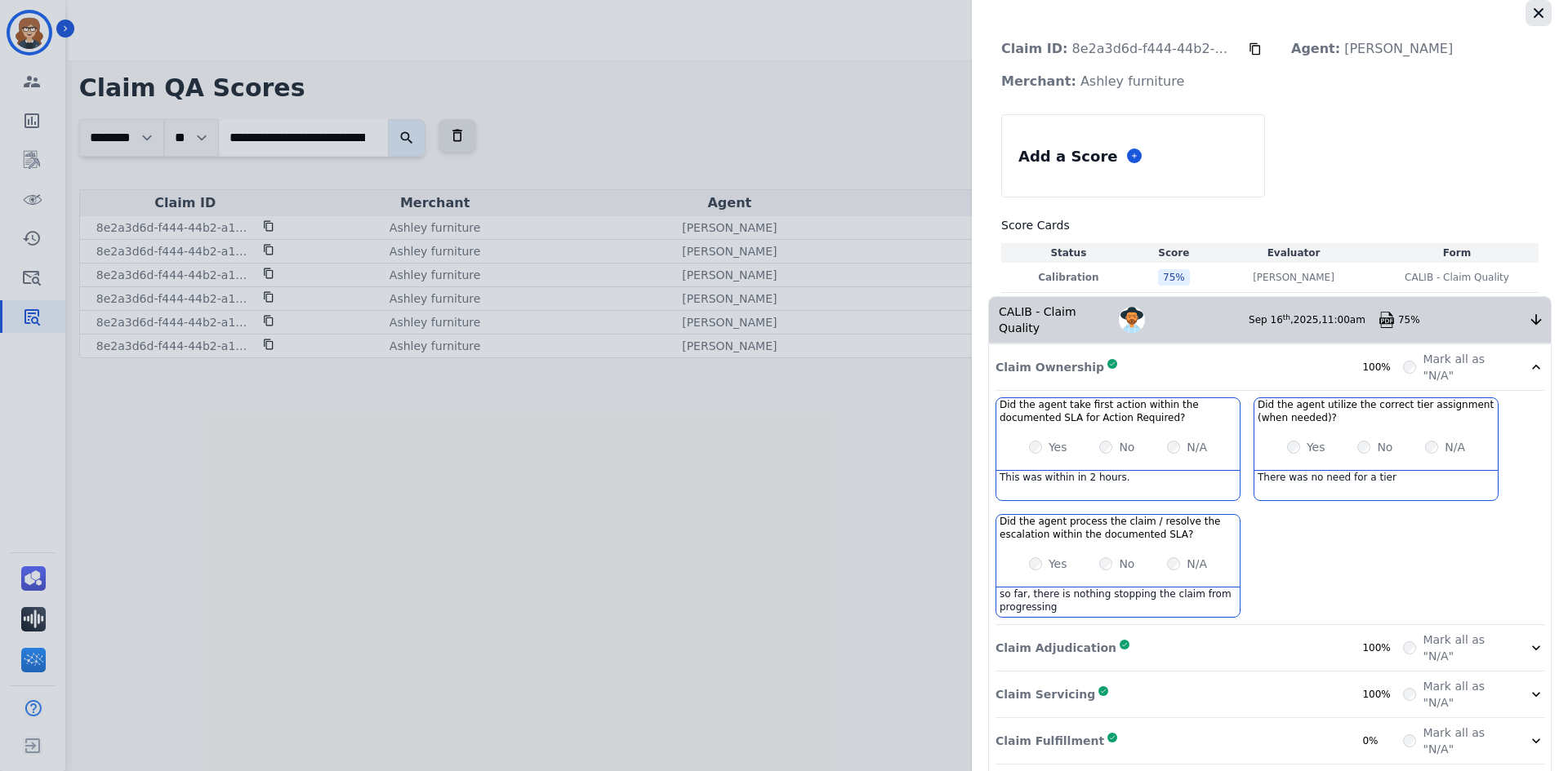
click at [1533, 8] on icon "button" at bounding box center [1538, 13] width 17 height 17
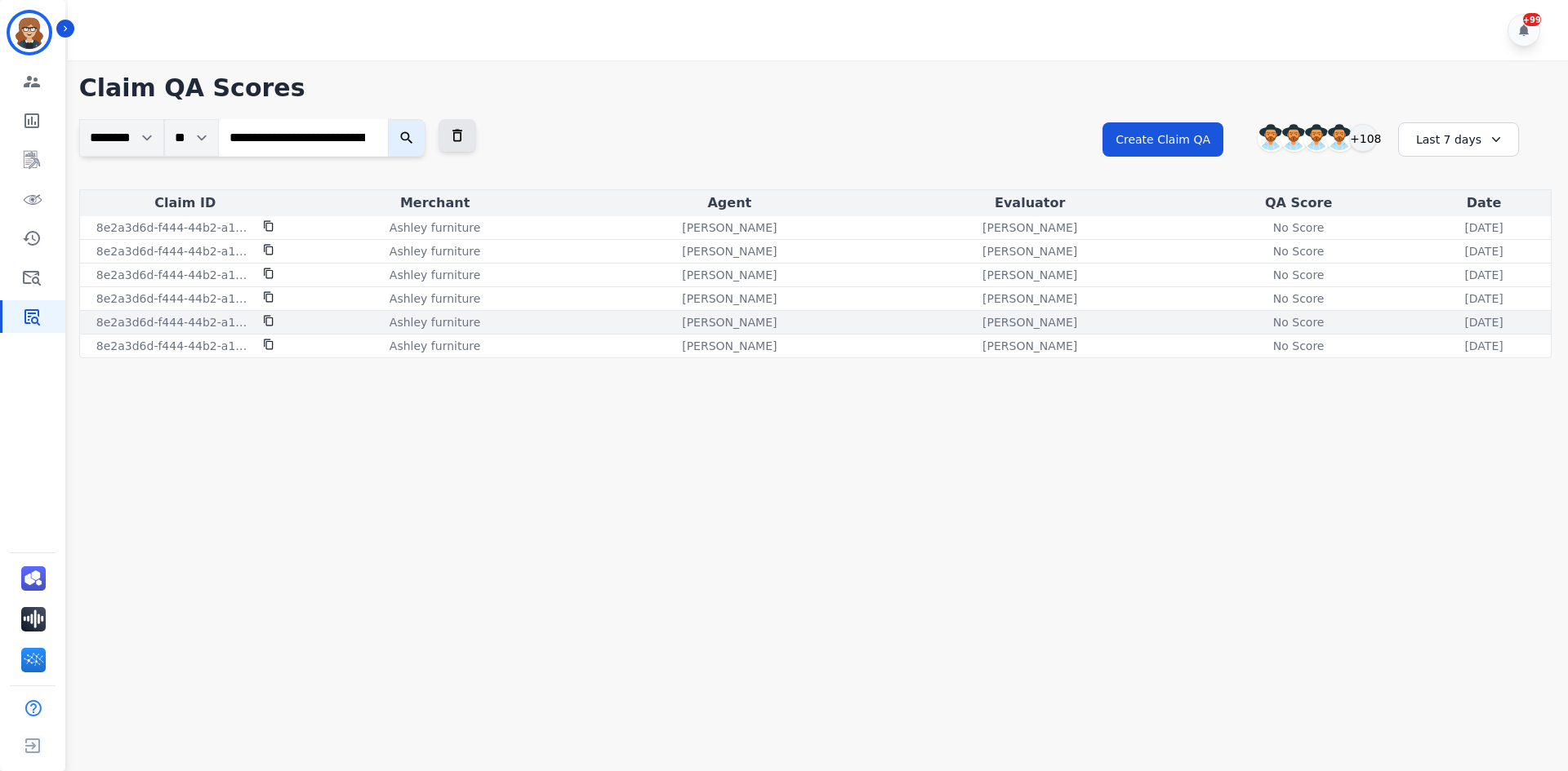
click at [1262, 315] on div "No Score" at bounding box center [1298, 322] width 74 height 17
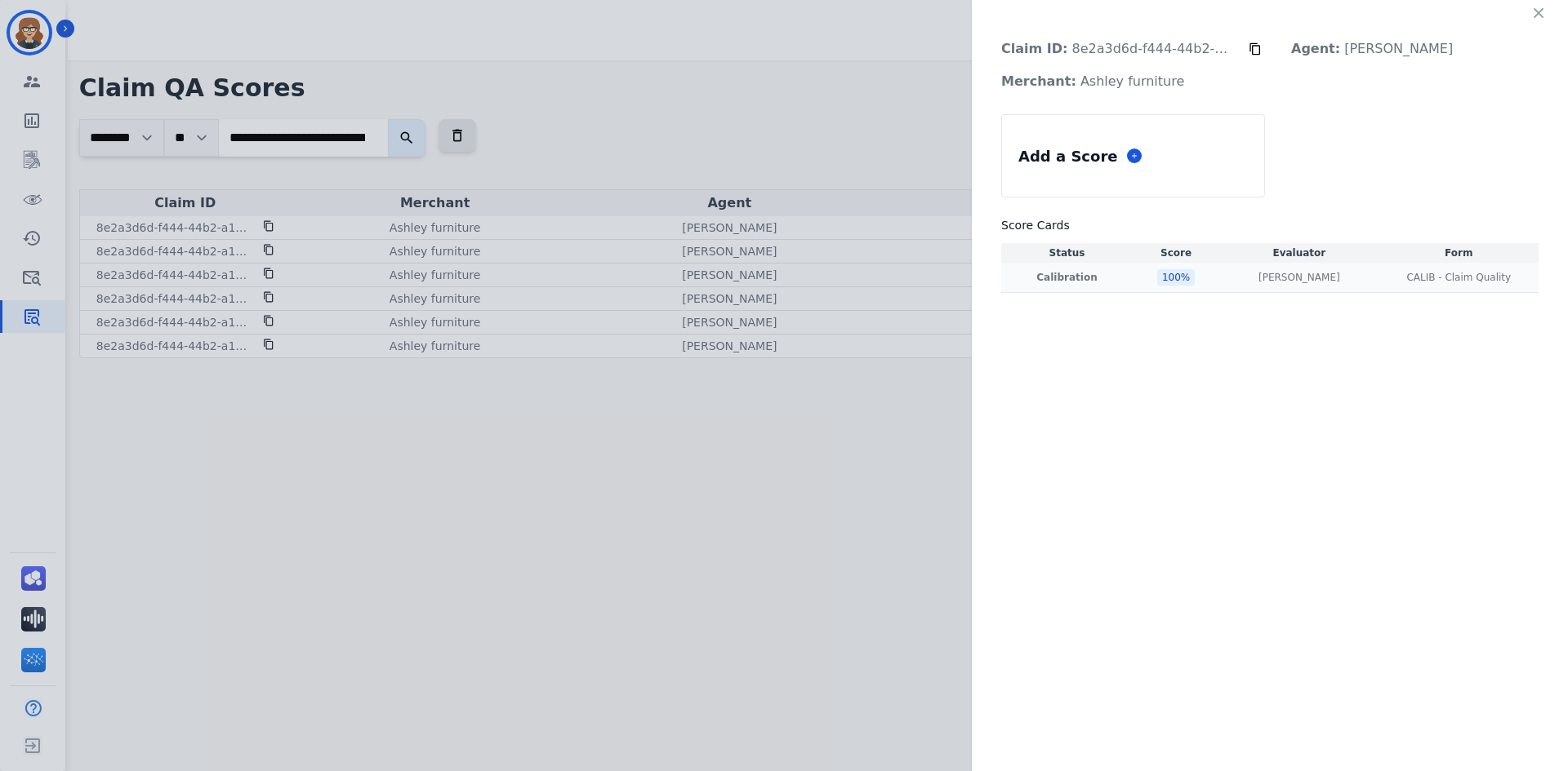
click at [1168, 277] on div "100 %" at bounding box center [1176, 277] width 37 height 17
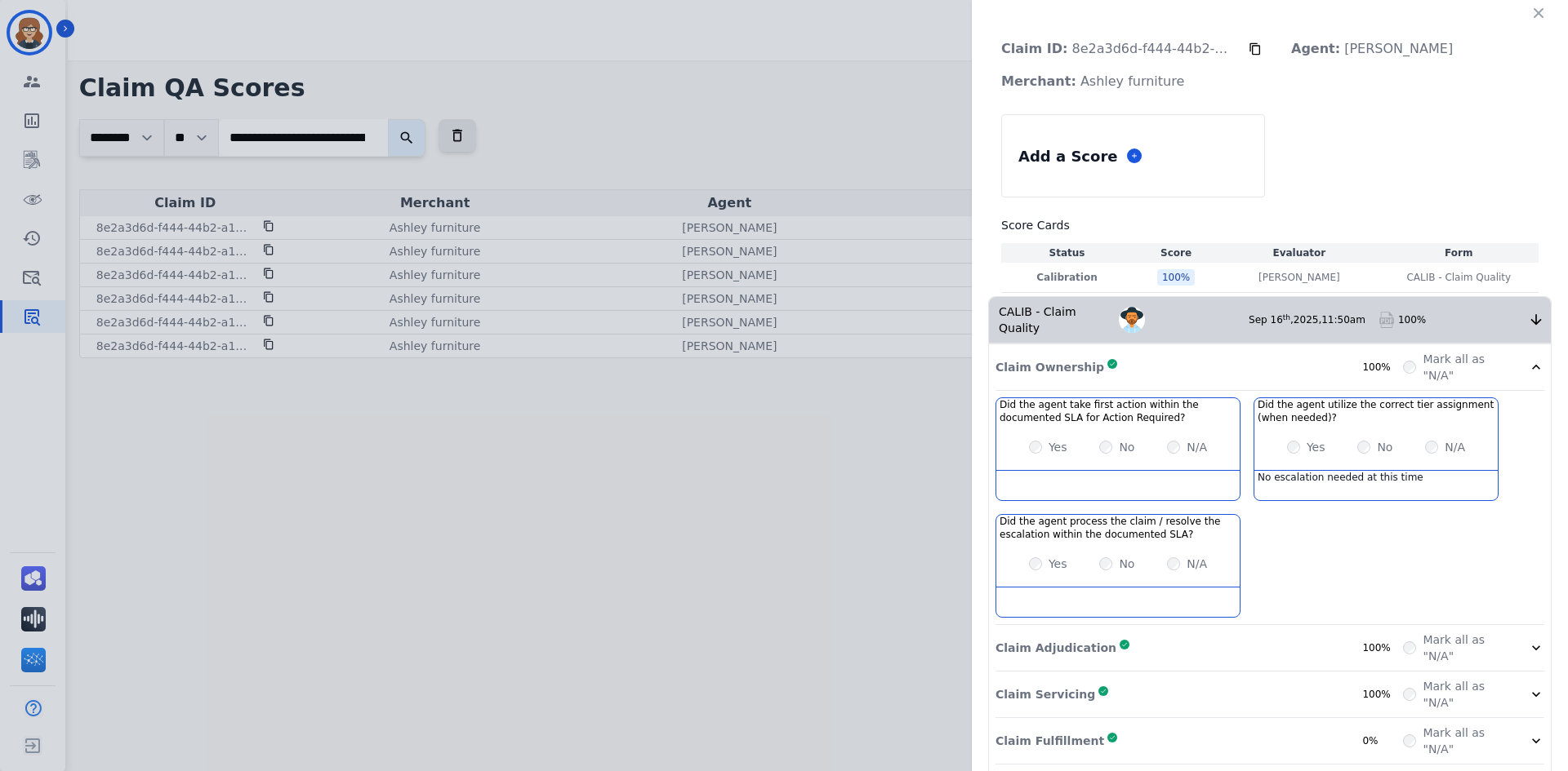
scroll to position [134, 0]
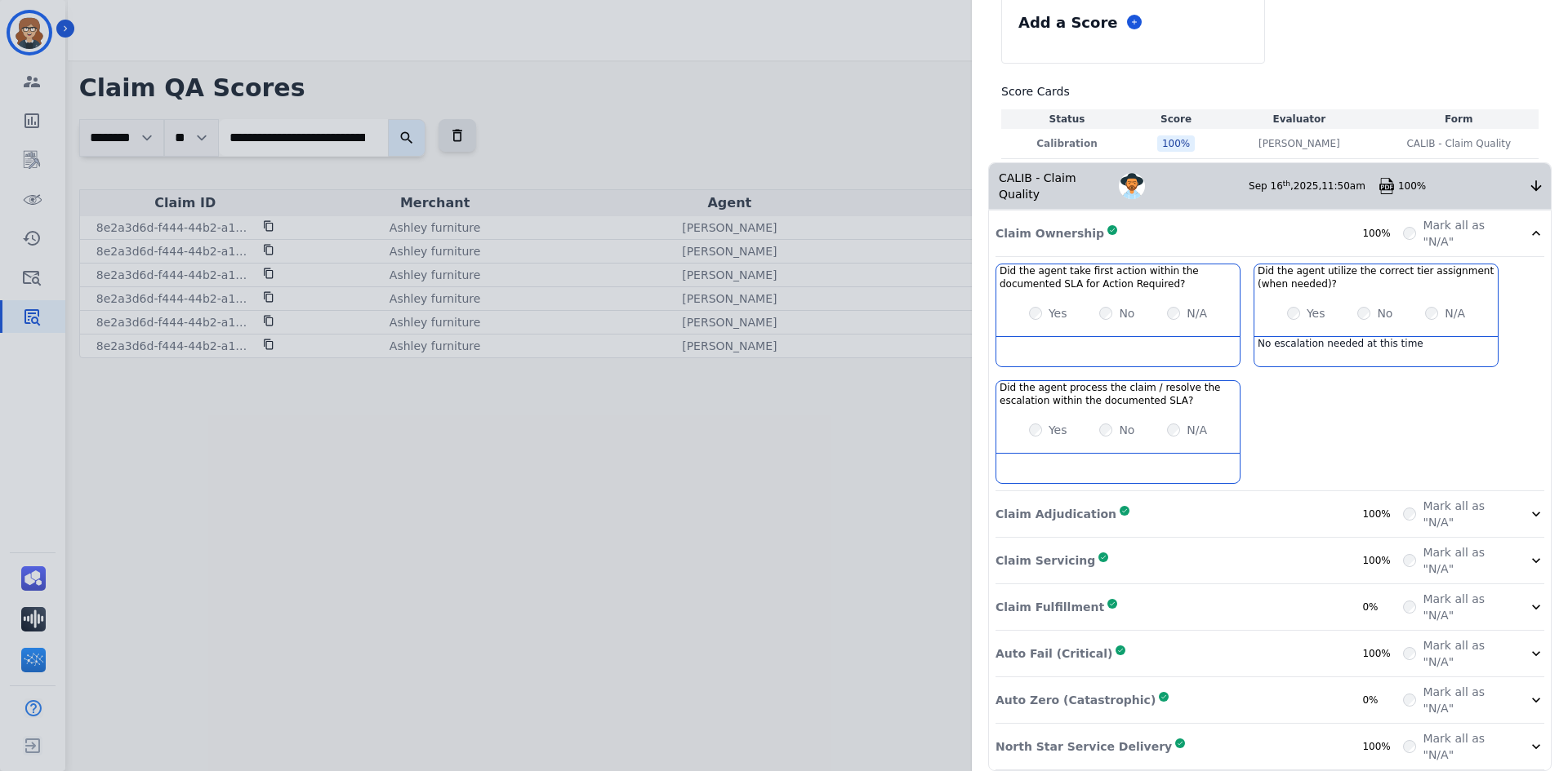
click at [744, 430] on div "Claim ID: 8e2a3d6d-f444-44b2-a14f-493d1792efdc Agent: [PERSON_NAME]: [PERSON_NA…" at bounding box center [784, 385] width 1568 height 771
click at [646, 289] on div "Claim ID: 8e2a3d6d-f444-44b2-a14f-493d1792efdc Agent: [PERSON_NAME]: [PERSON_NA…" at bounding box center [784, 385] width 1568 height 771
click at [798, 633] on div "Claim ID: 8e2a3d6d-f444-44b2-a14f-493d1792efdc Agent: [PERSON_NAME]: [PERSON_NA…" at bounding box center [784, 385] width 1568 height 771
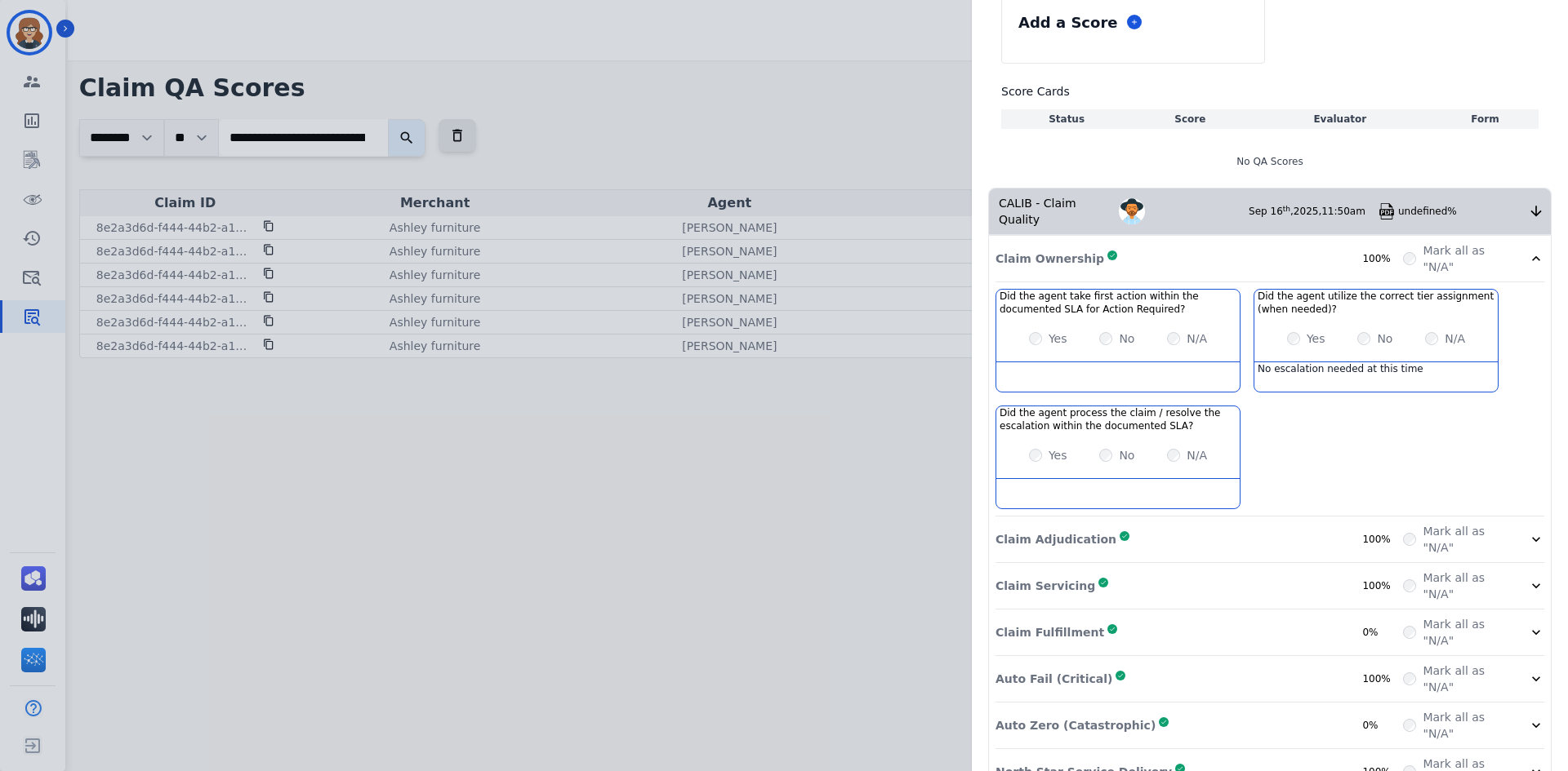
click at [840, 462] on div "Claim ID: 8e2a3d6d-f444-44b2-a14f-493d1792efdc Agent: [PERSON_NAME]: [PERSON_NA…" at bounding box center [784, 385] width 1568 height 771
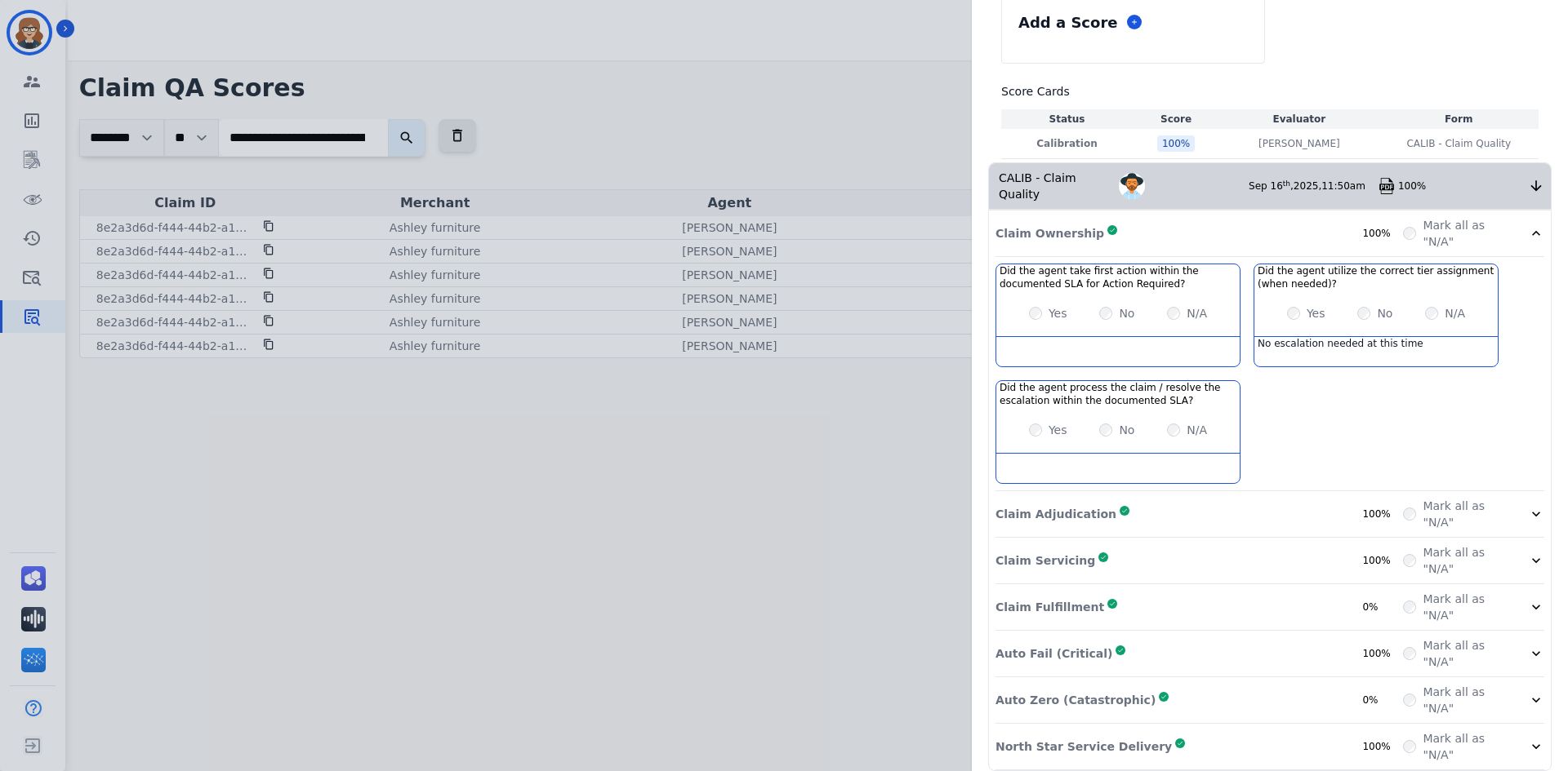
click at [657, 551] on div "Claim ID: 8e2a3d6d-f444-44b2-a14f-493d1792efdc Agent: [PERSON_NAME]: [PERSON_NA…" at bounding box center [784, 385] width 1568 height 771
click at [298, 122] on div "Claim ID: 8e2a3d6d-f444-44b2-a14f-493d1792efdc Agent: [PERSON_NAME]: [PERSON_NA…" at bounding box center [784, 385] width 1568 height 771
click at [306, 150] on div "Claim ID: 8e2a3d6d-f444-44b2-a14f-493d1792efdc Agent: [PERSON_NAME]: [PERSON_NA…" at bounding box center [784, 385] width 1568 height 771
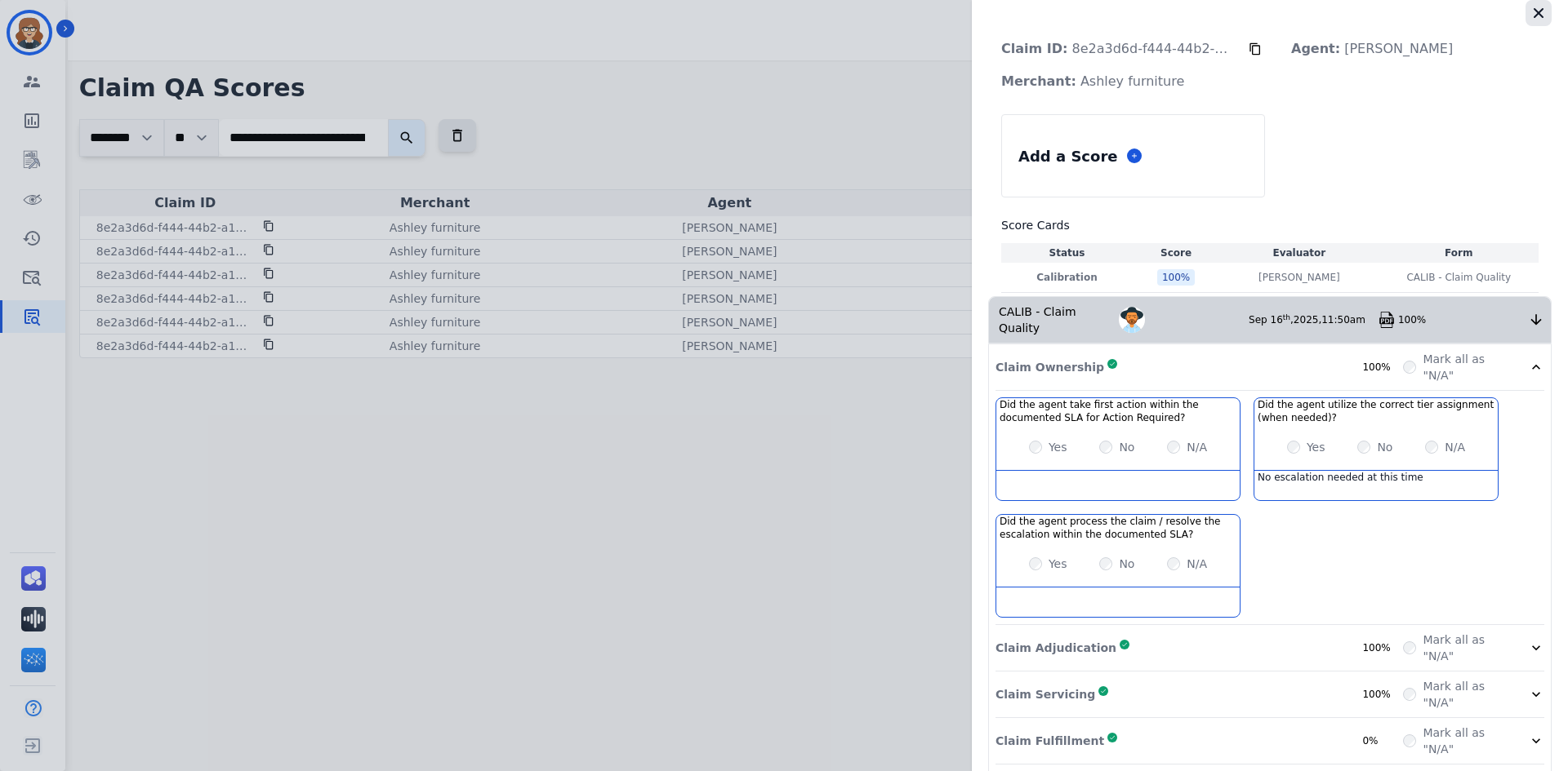
click at [1537, 22] on button "button" at bounding box center [1538, 13] width 26 height 26
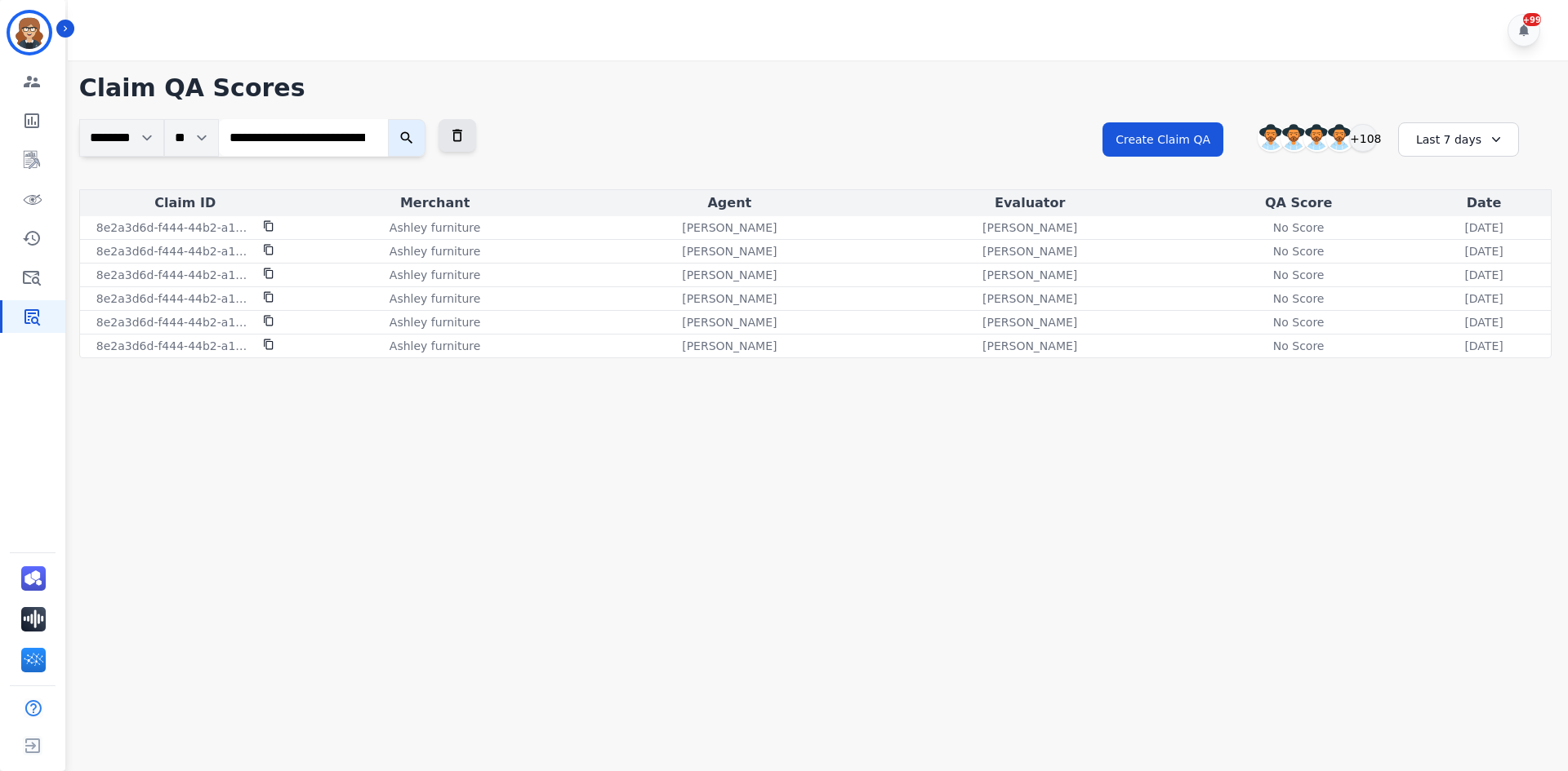
click at [338, 143] on input "**********" at bounding box center [304, 137] width 169 height 37
paste input "search"
type input "**********"
click at [409, 137] on icon "submit" at bounding box center [406, 138] width 12 height 12
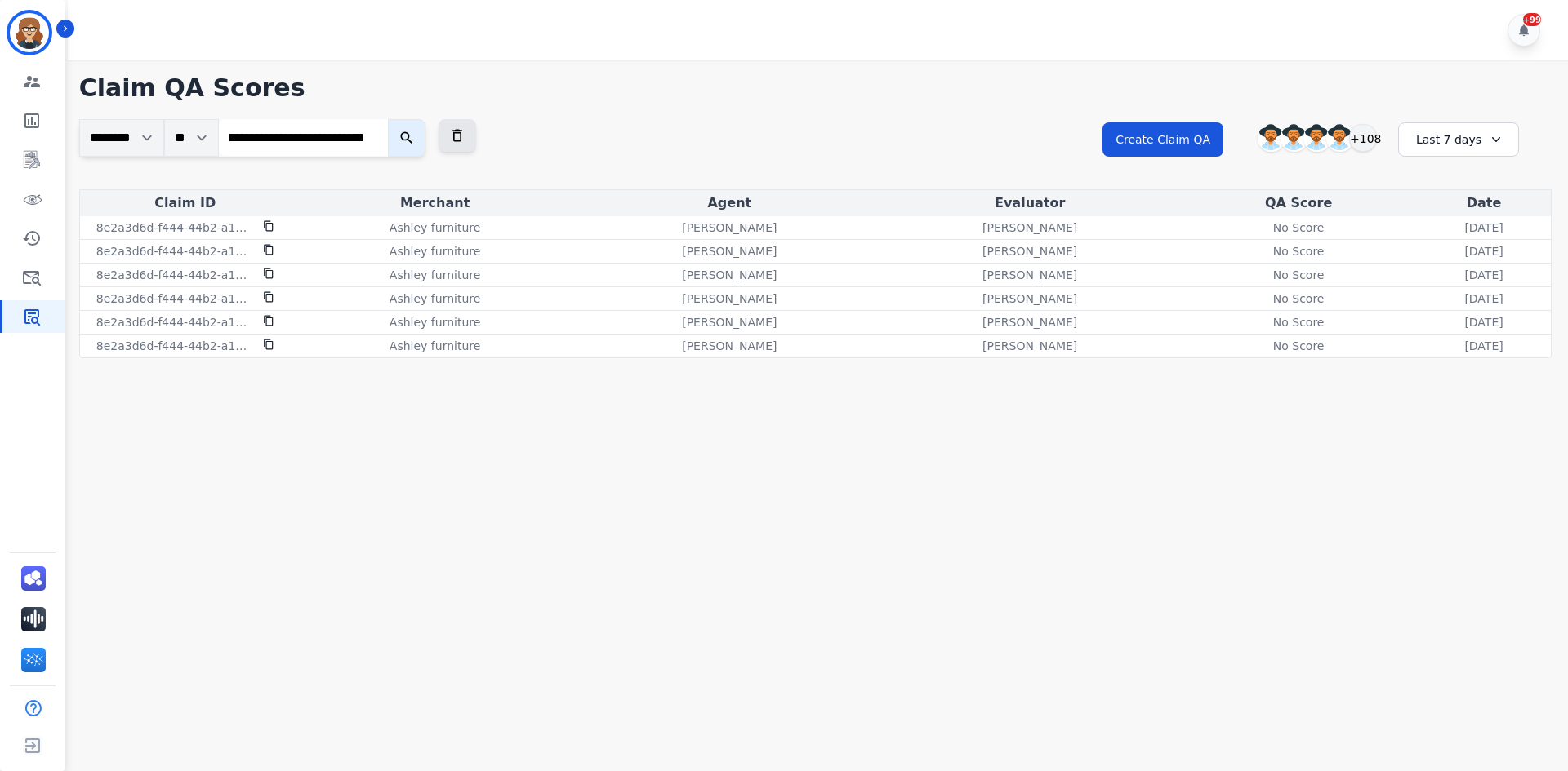
scroll to position [0, 0]
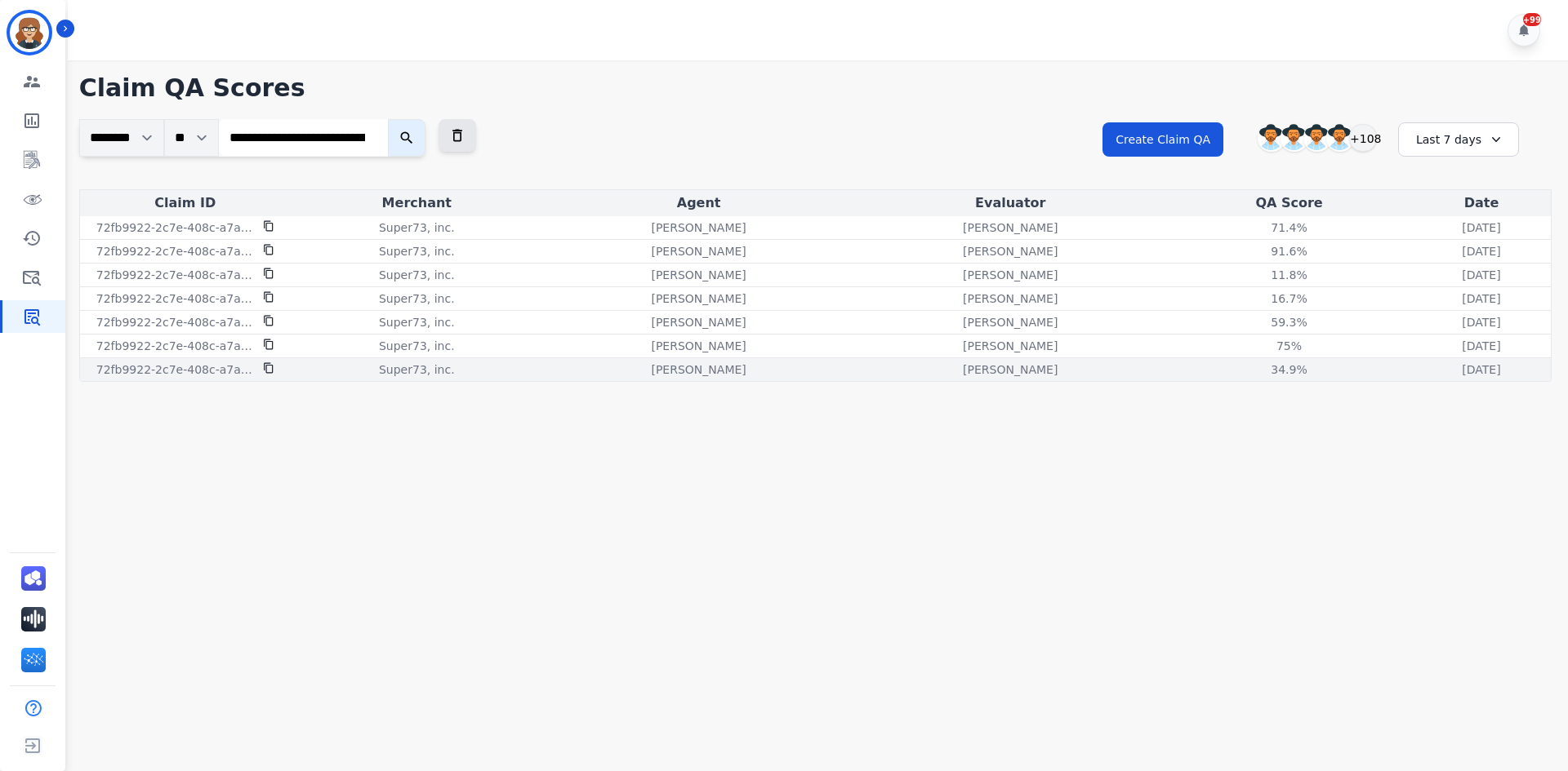
click at [963, 371] on p "[PERSON_NAME]" at bounding box center [1010, 369] width 95 height 17
click at [1252, 368] on div "34.9 %" at bounding box center [1289, 369] width 74 height 17
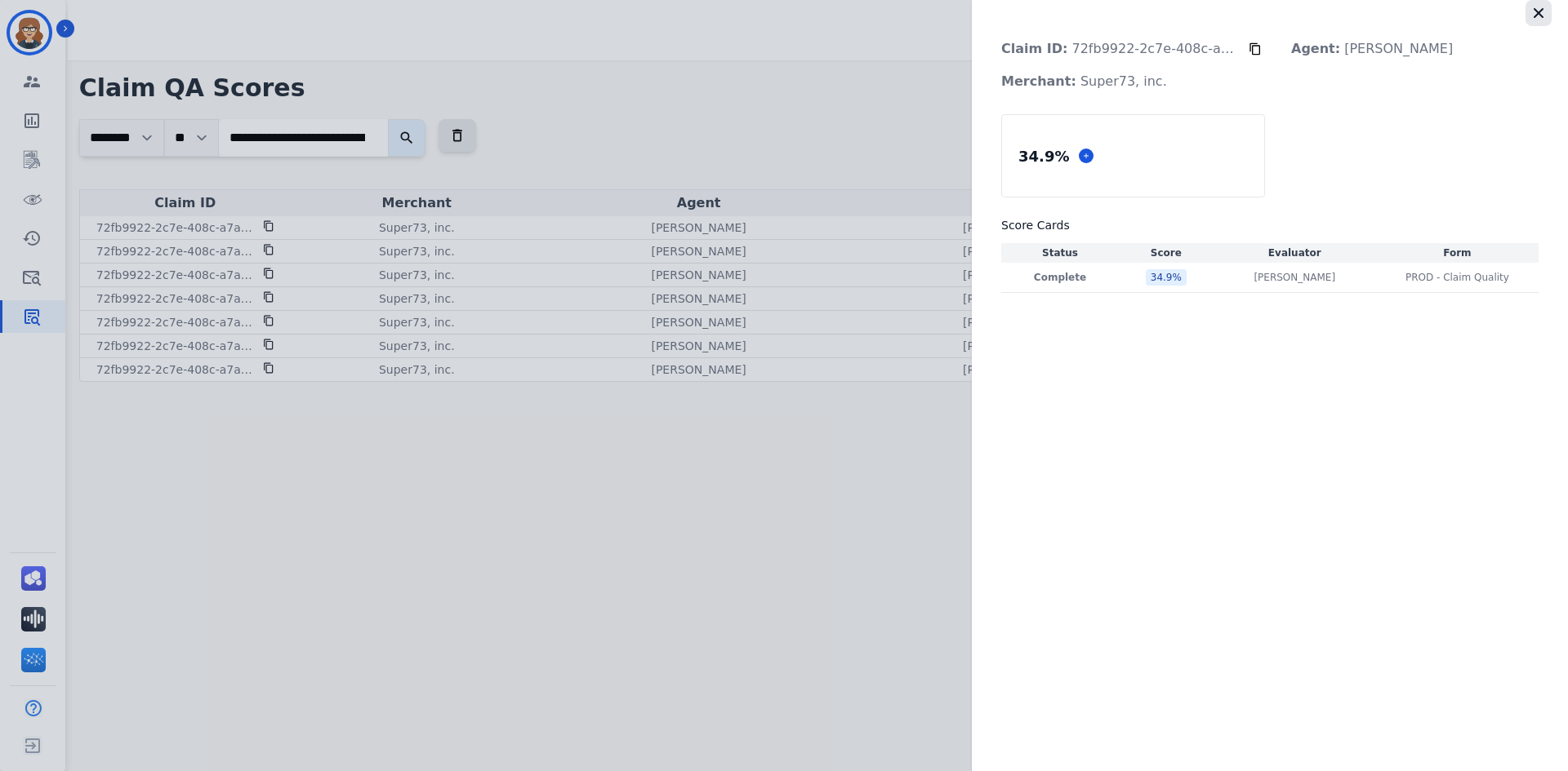
click at [1545, 15] on icon "button" at bounding box center [1538, 13] width 17 height 17
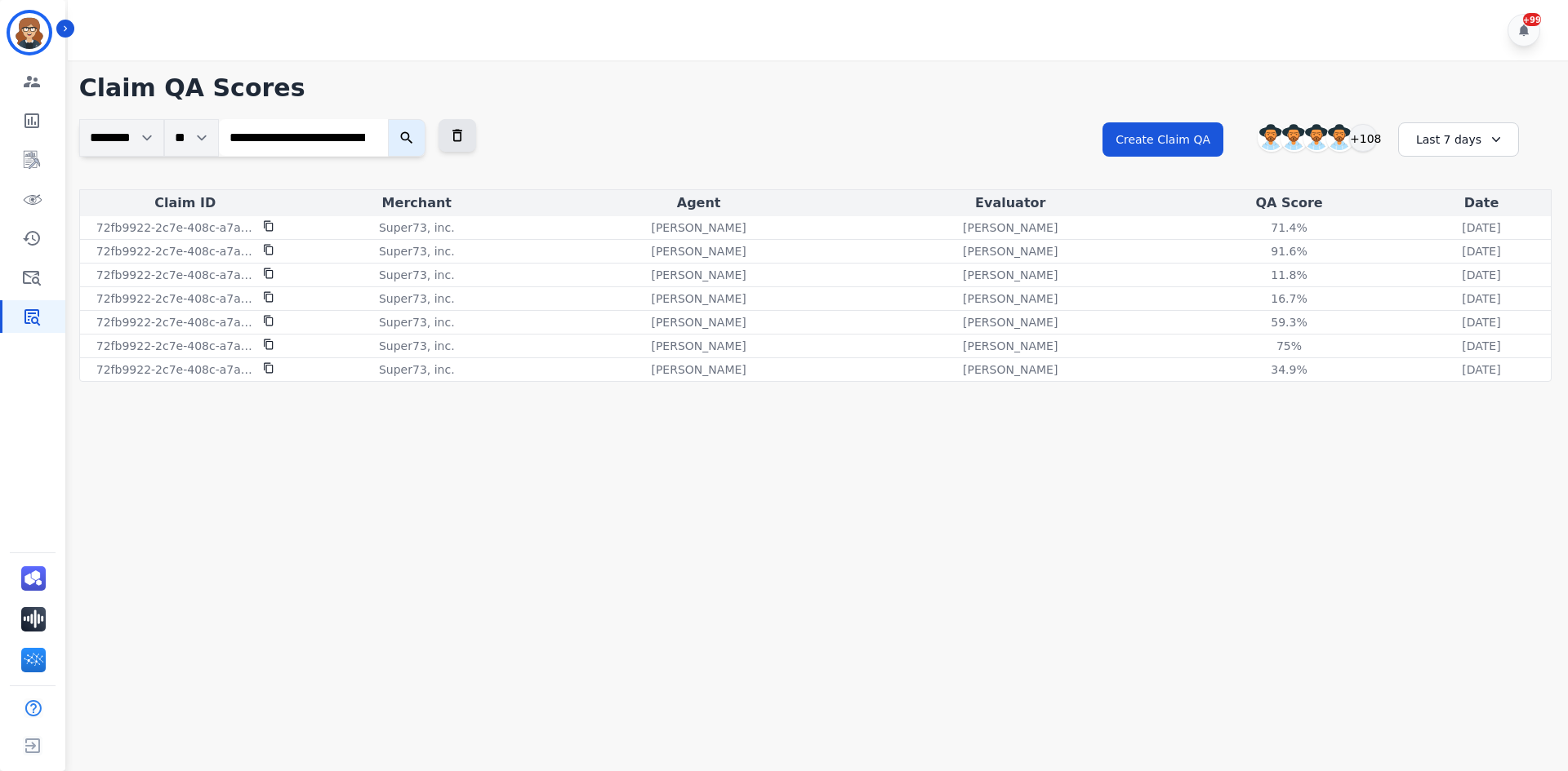
click at [884, 578] on main "**********" at bounding box center [815, 445] width 1505 height 771
